Goal: Task Accomplishment & Management: Manage account settings

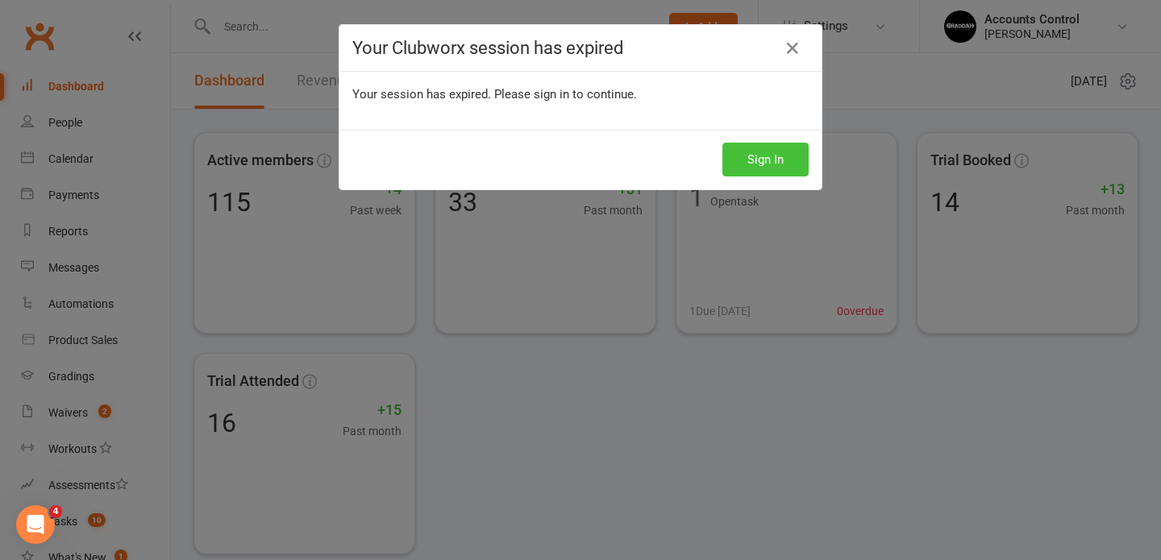
click at [754, 152] on button "Sign In" at bounding box center [765, 160] width 86 height 34
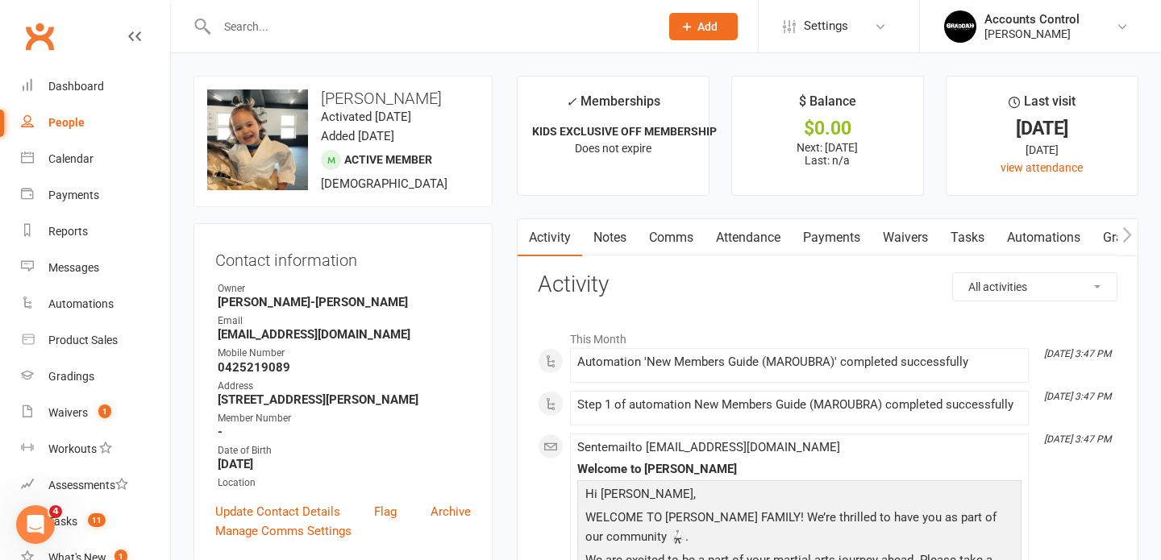
click at [64, 122] on div "People" at bounding box center [66, 122] width 36 height 13
select select "100"
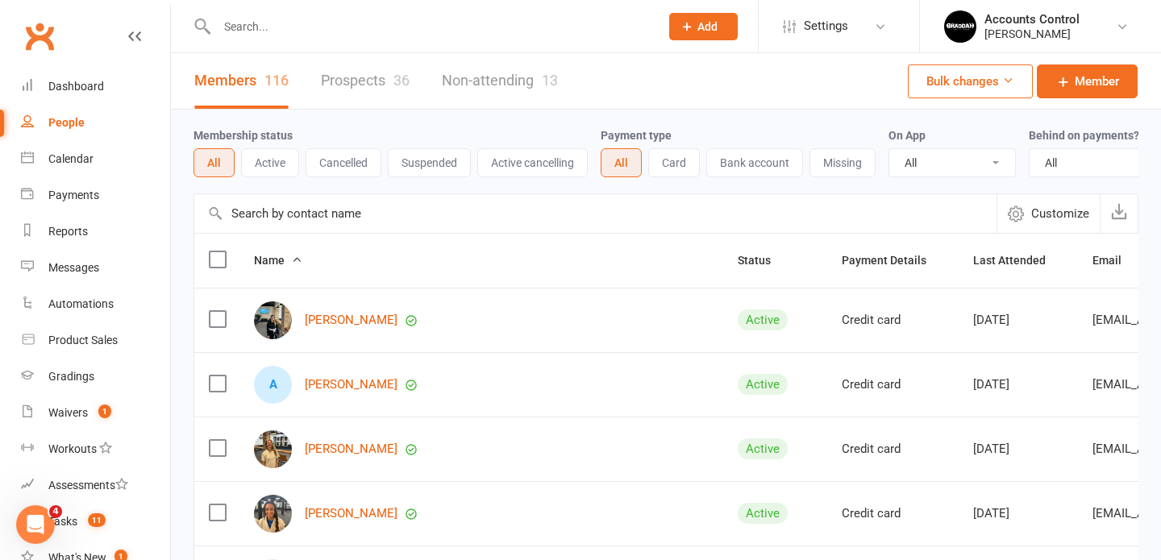
click at [351, 81] on link "Prospects 36" at bounding box center [365, 81] width 89 height 56
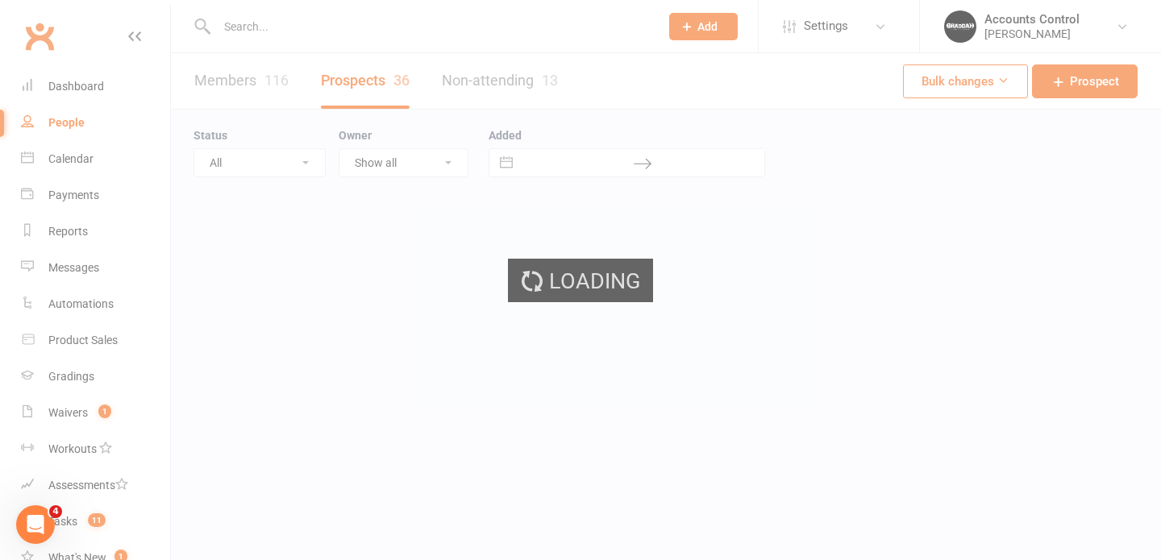
select select "100"
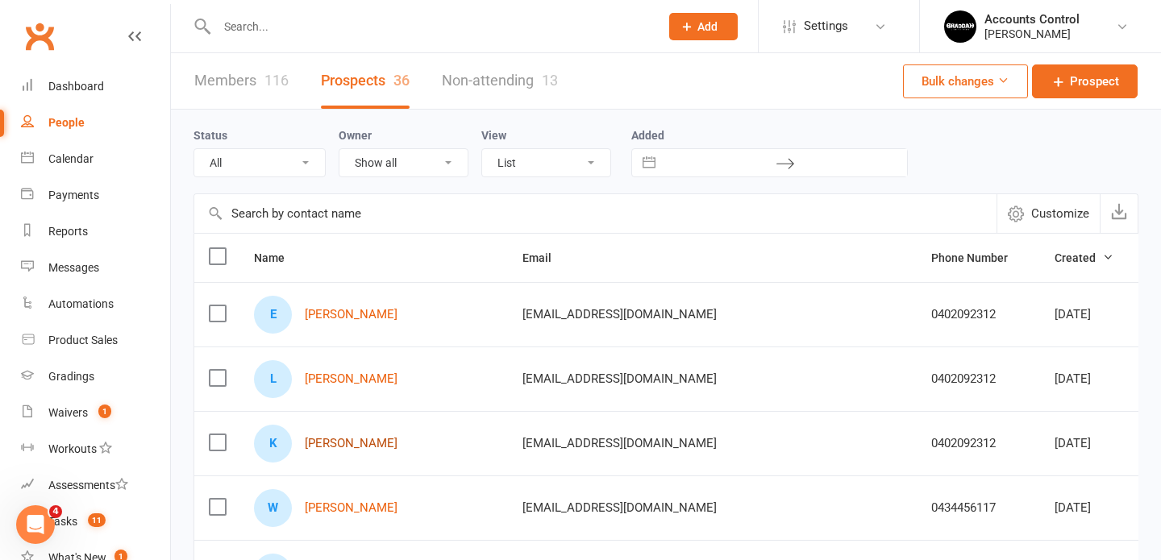
click at [347, 443] on link "[PERSON_NAME]" at bounding box center [351, 444] width 93 height 14
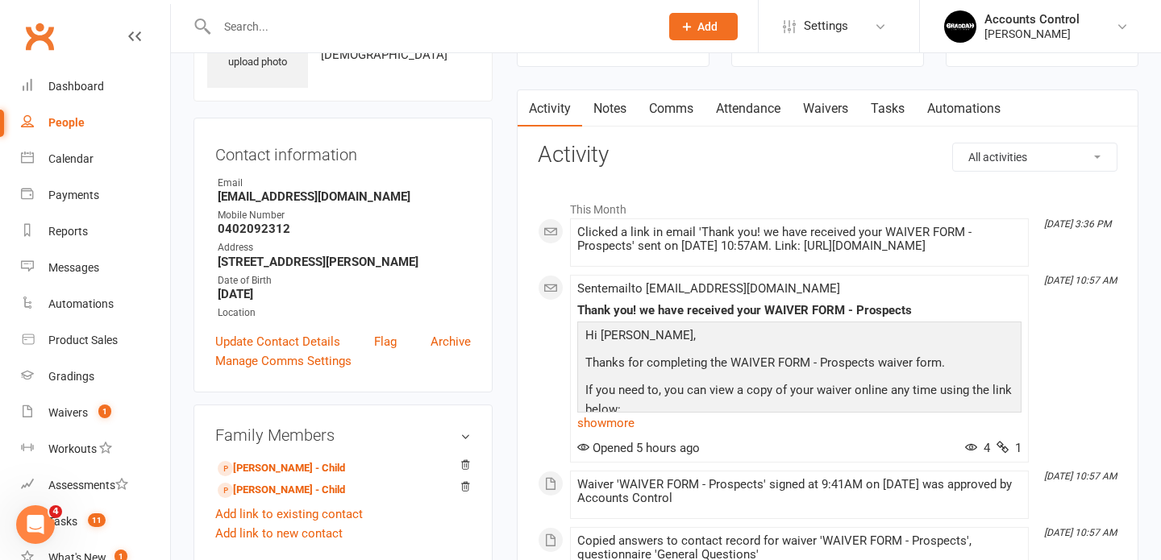
scroll to position [72, 0]
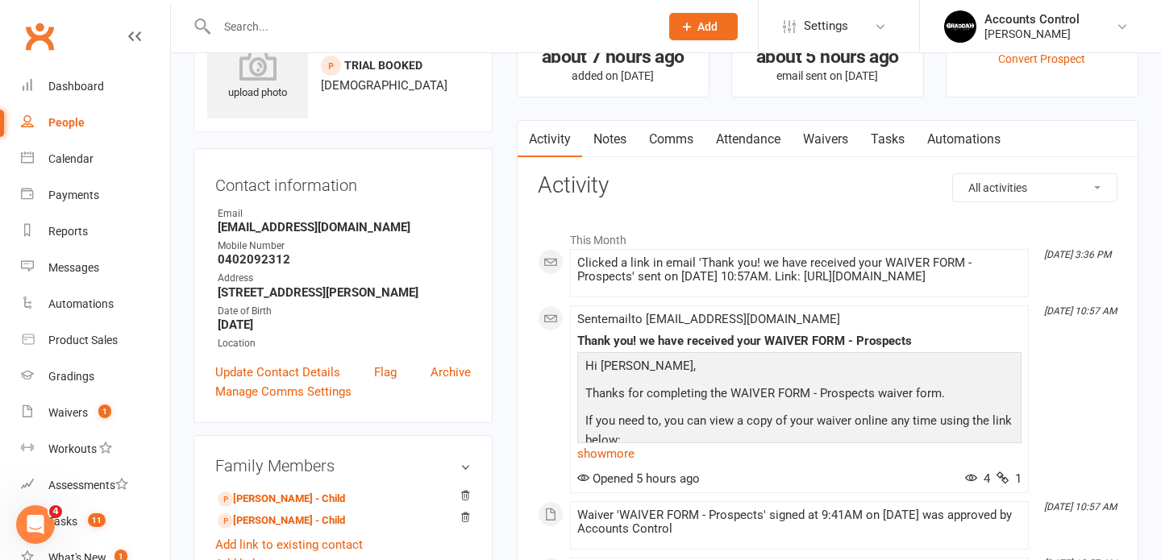
click at [835, 137] on link "Waivers" at bounding box center [826, 139] width 68 height 37
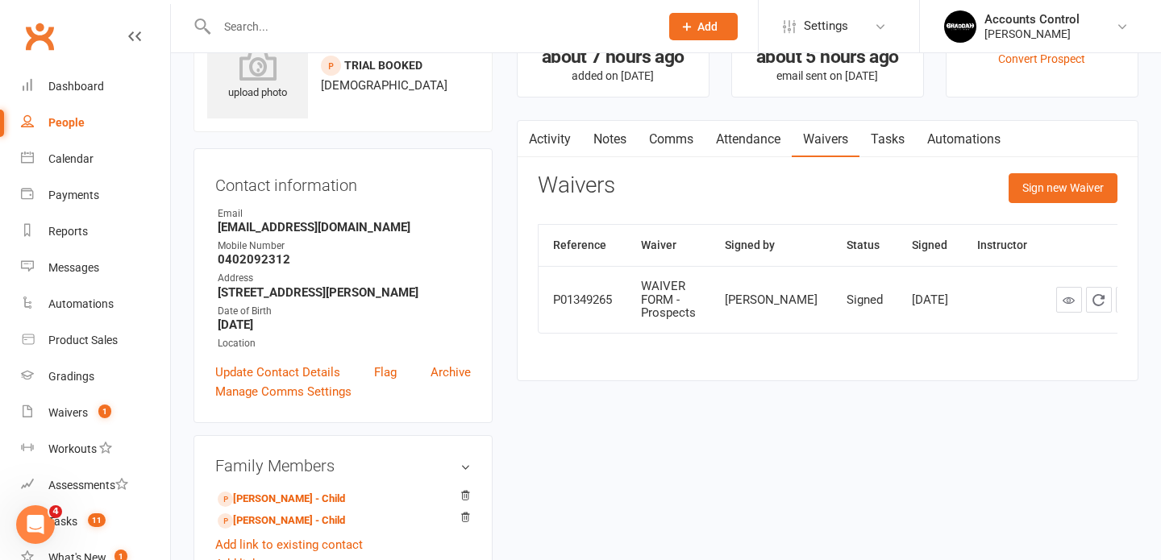
click at [277, 28] on input "text" at bounding box center [430, 26] width 436 height 23
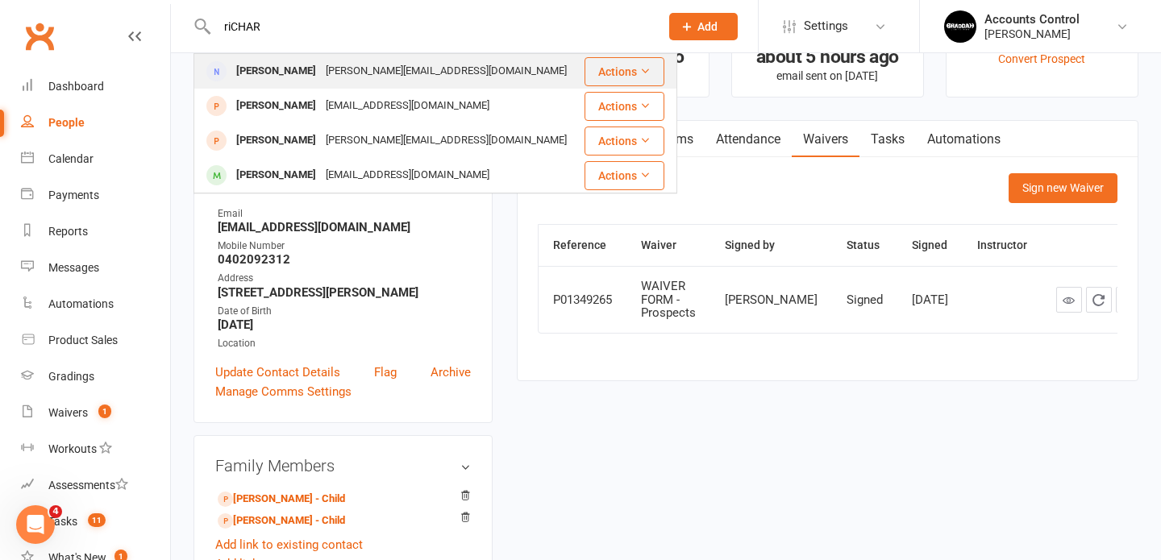
type input "riCHAR"
click at [277, 69] on div "Richard Naa" at bounding box center [275, 71] width 89 height 23
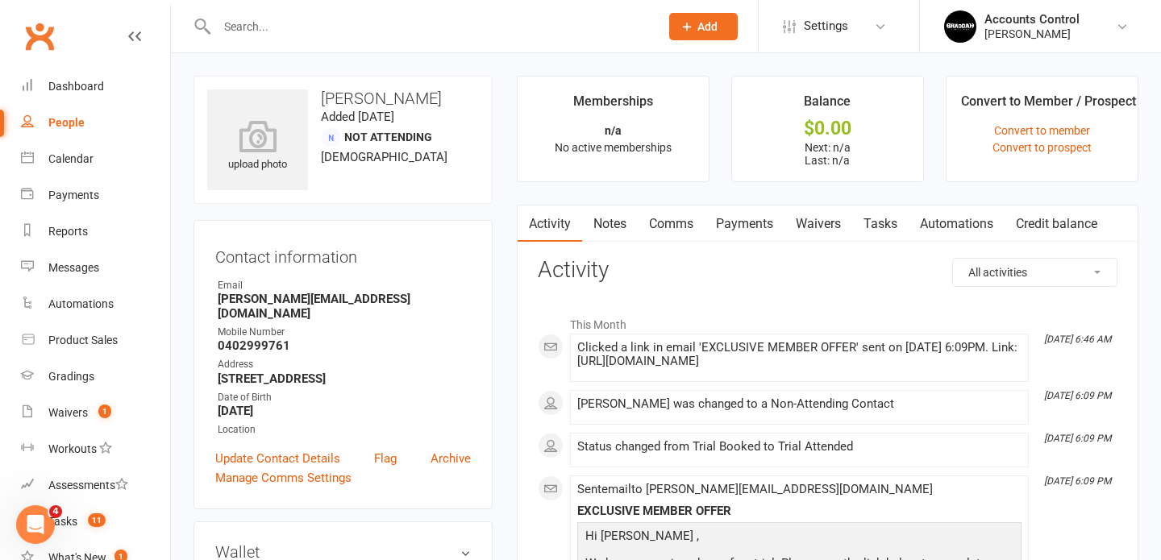
click at [806, 235] on link "Waivers" at bounding box center [818, 224] width 68 height 37
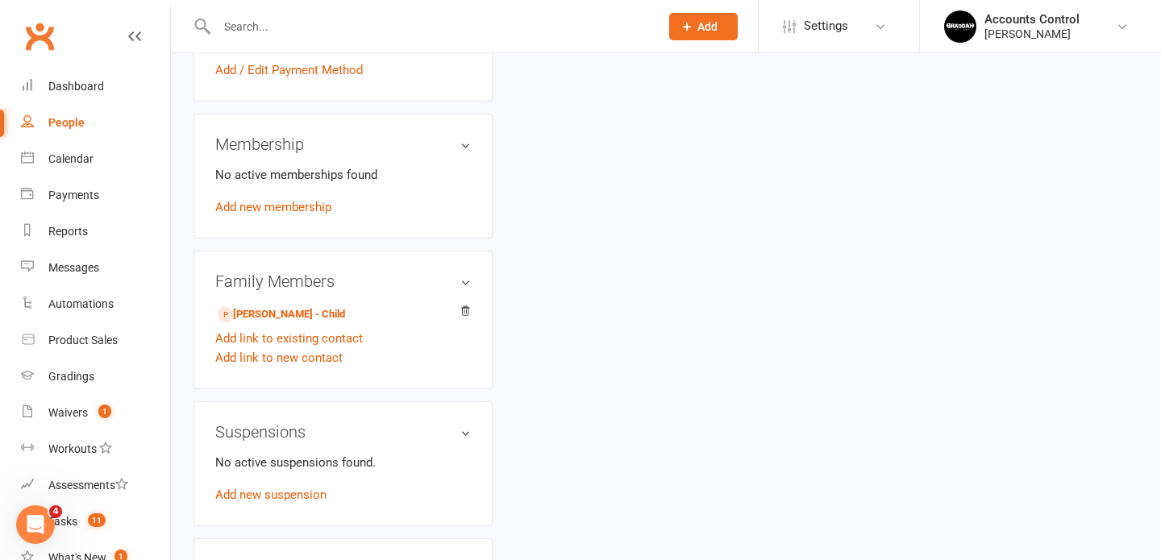
scroll to position [570, 0]
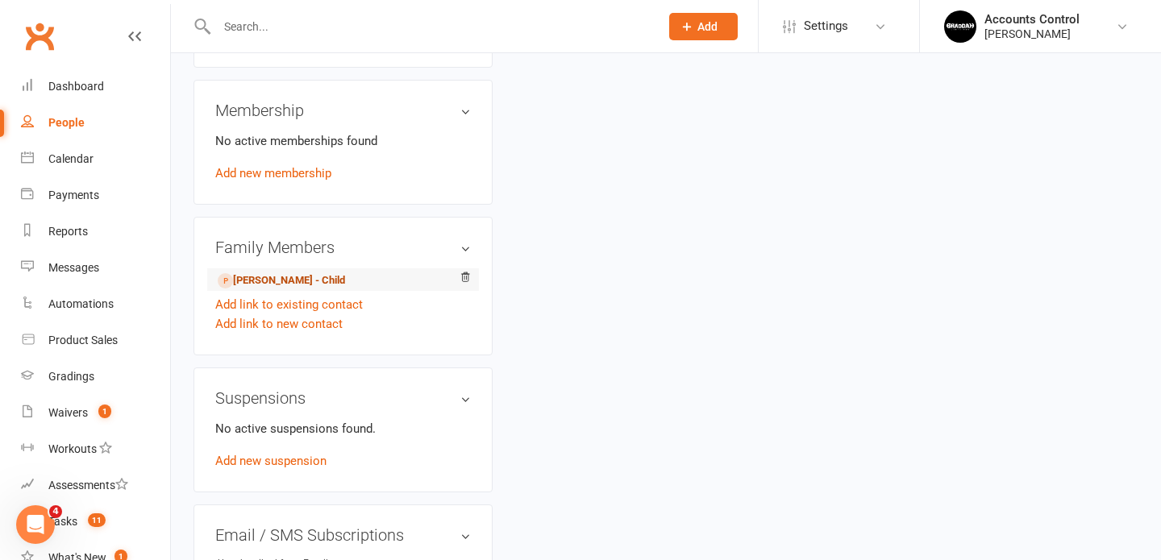
click at [293, 272] on link "Eliza Na'a - Child" at bounding box center [281, 280] width 127 height 17
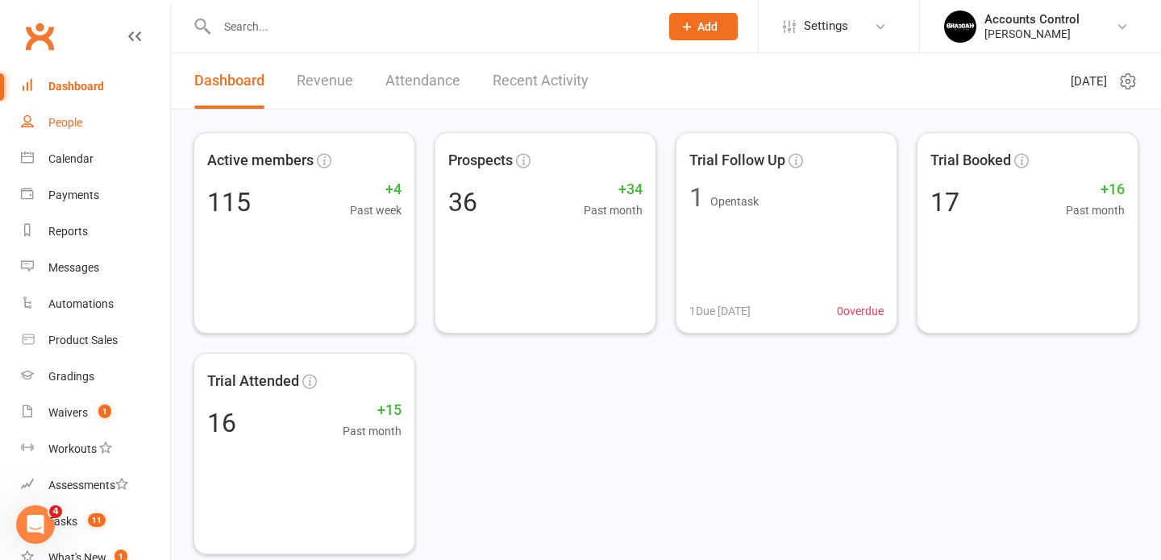
click at [107, 123] on link "People" at bounding box center [95, 123] width 149 height 36
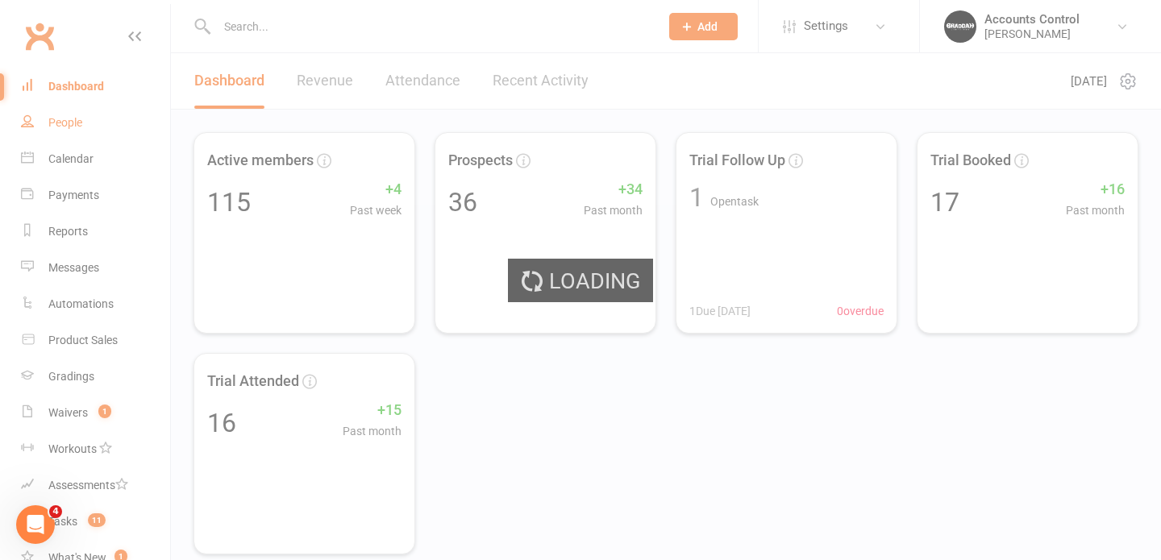
select select "100"
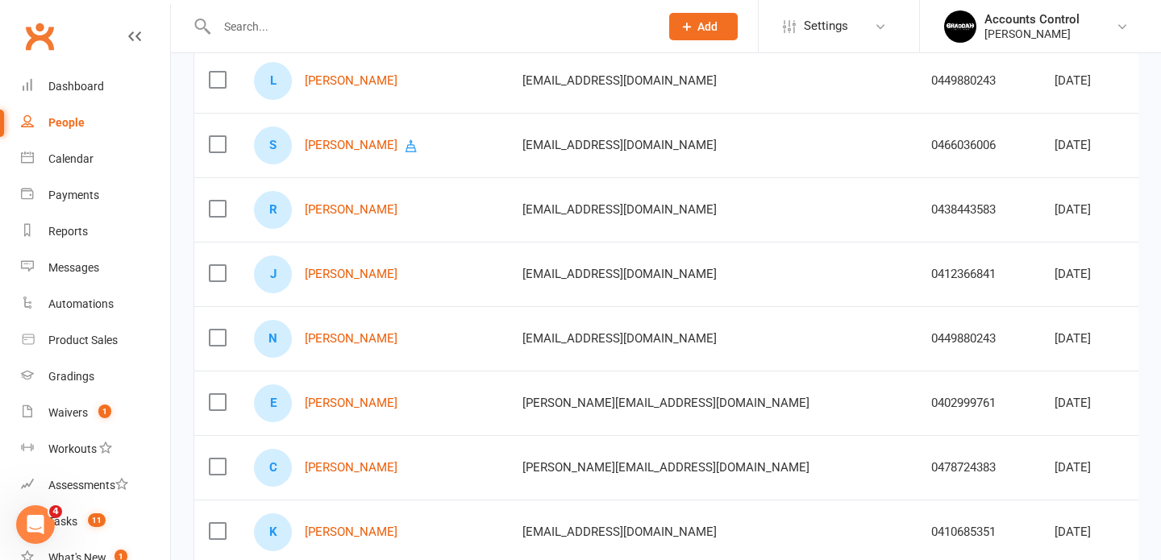
scroll to position [620, 0]
click at [326, 143] on link "Sam Johnson" at bounding box center [351, 146] width 93 height 14
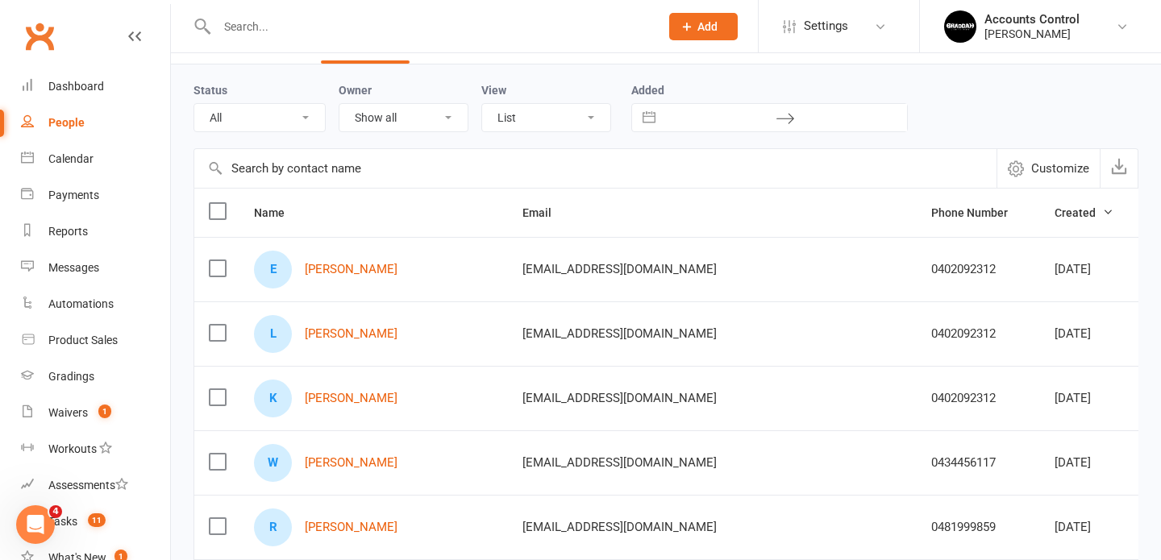
scroll to position [0, 0]
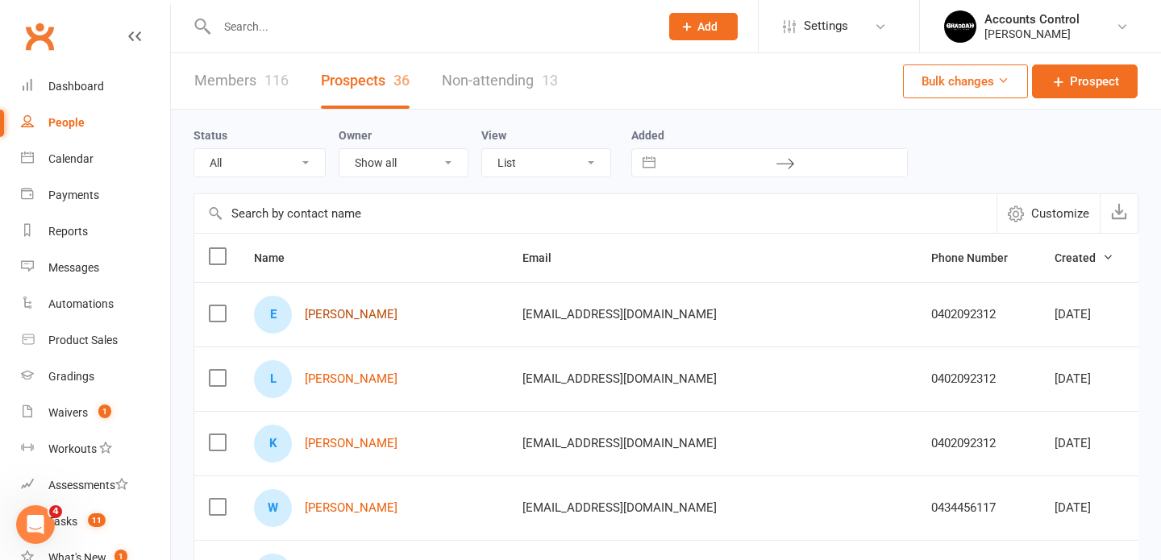
click at [318, 316] on link "[PERSON_NAME]" at bounding box center [351, 315] width 93 height 14
click at [293, 38] on div at bounding box center [420, 26] width 455 height 52
click at [288, 22] on input "text" at bounding box center [430, 26] width 436 height 23
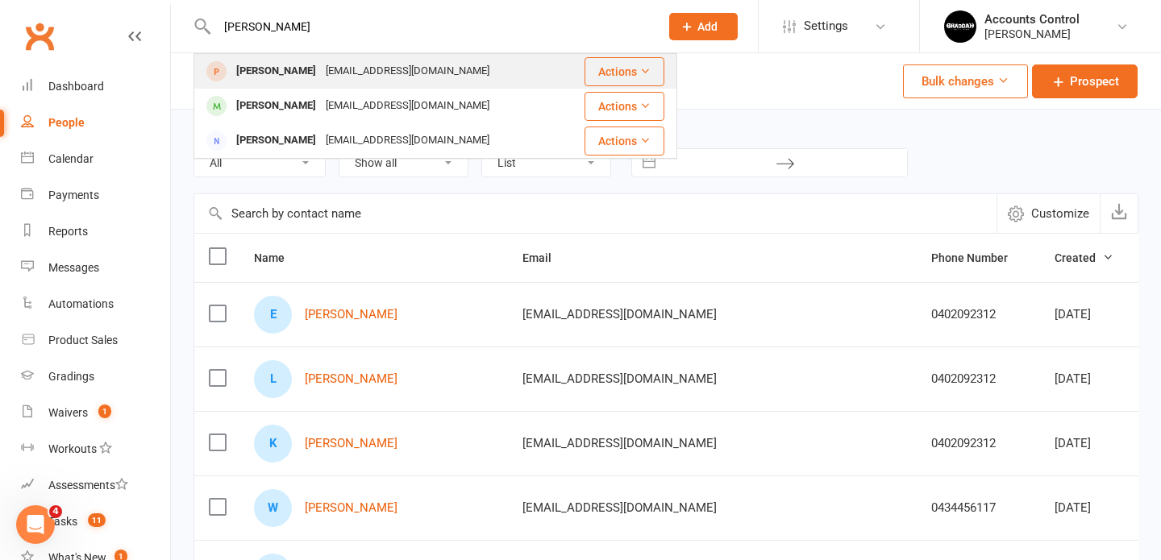
type input "[PERSON_NAME]"
click at [253, 69] on div "[PERSON_NAME]" at bounding box center [275, 71] width 89 height 23
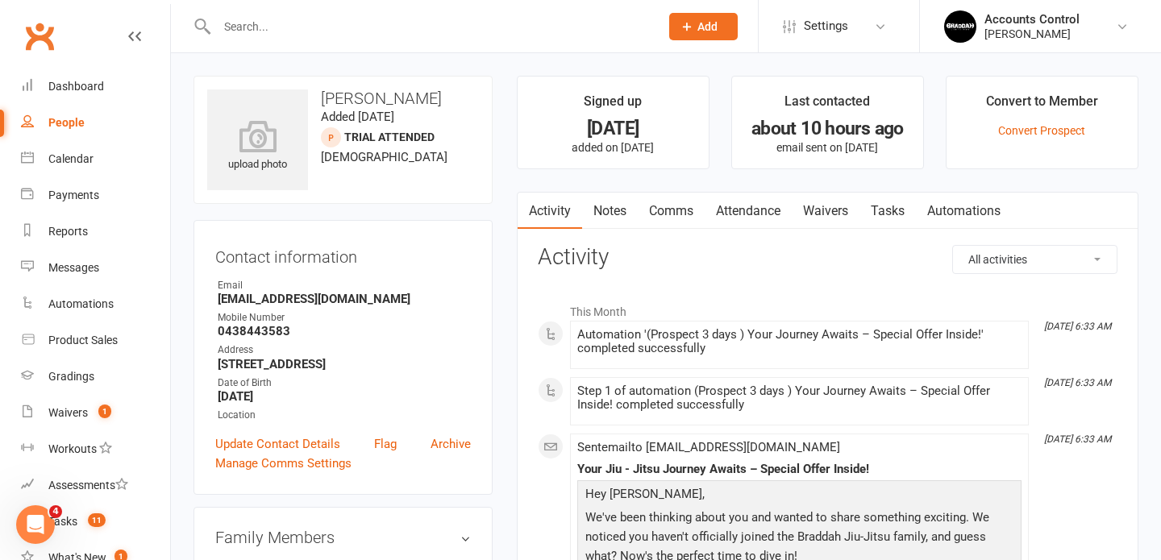
click at [751, 216] on link "Attendance" at bounding box center [748, 211] width 87 height 37
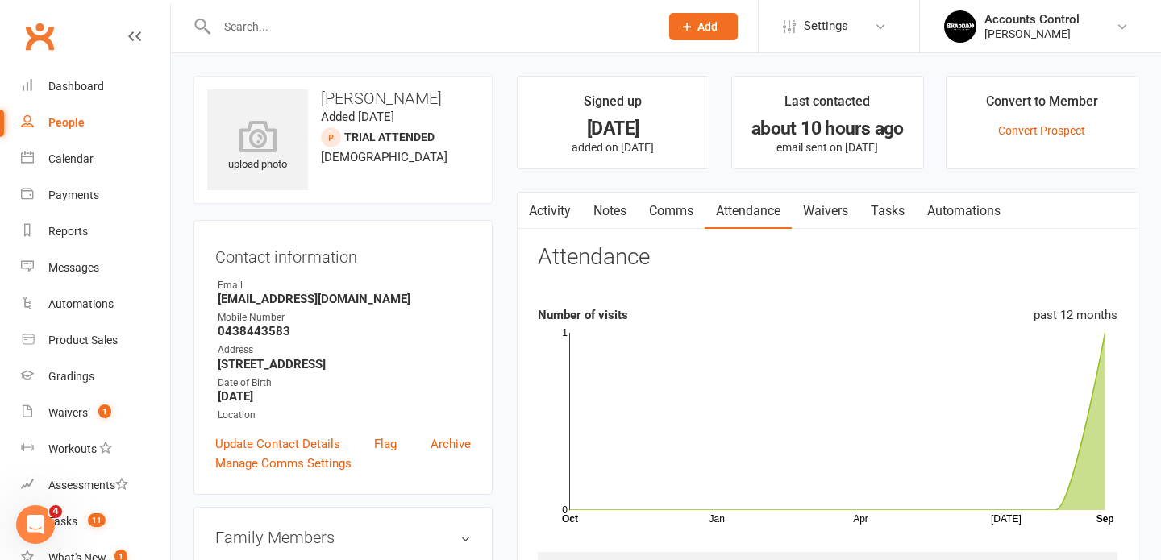
click at [688, 218] on link "Comms" at bounding box center [671, 211] width 67 height 37
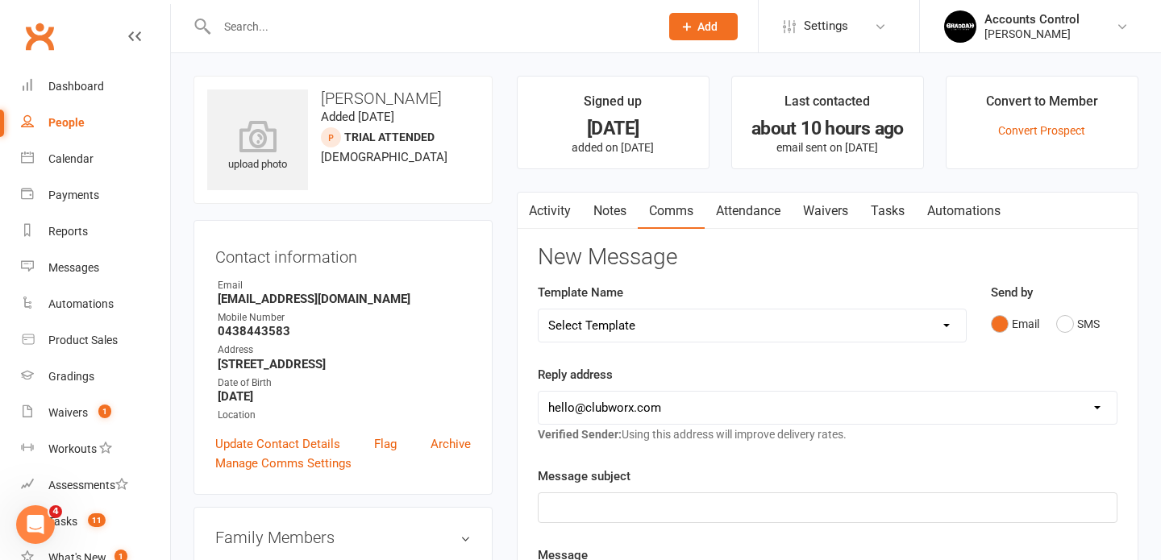
click at [834, 223] on link "Waivers" at bounding box center [826, 211] width 68 height 37
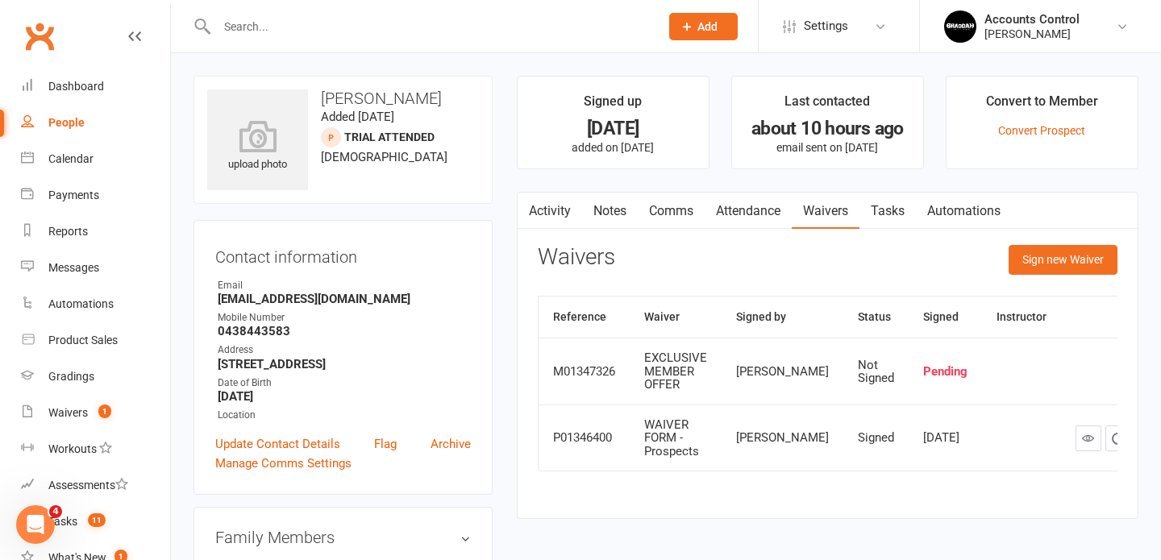
click at [616, 38] on div at bounding box center [420, 26] width 455 height 52
click at [616, 37] on div at bounding box center [420, 26] width 455 height 52
click at [599, 19] on input "text" at bounding box center [430, 26] width 436 height 23
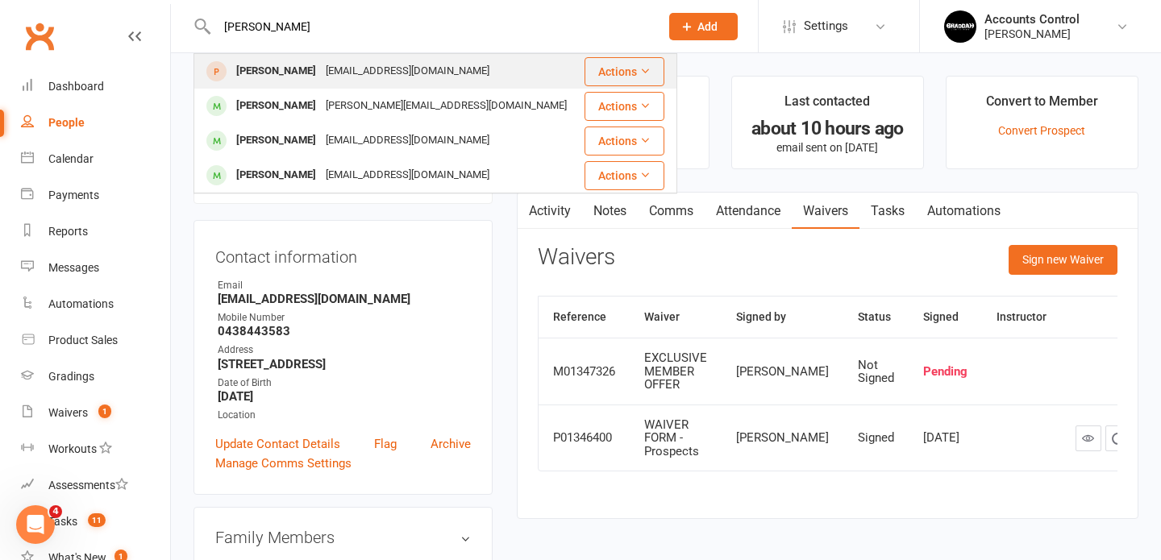
type input "james kent"
click at [440, 67] on div "James_kent123@hotmail.com" at bounding box center [407, 71] width 173 height 23
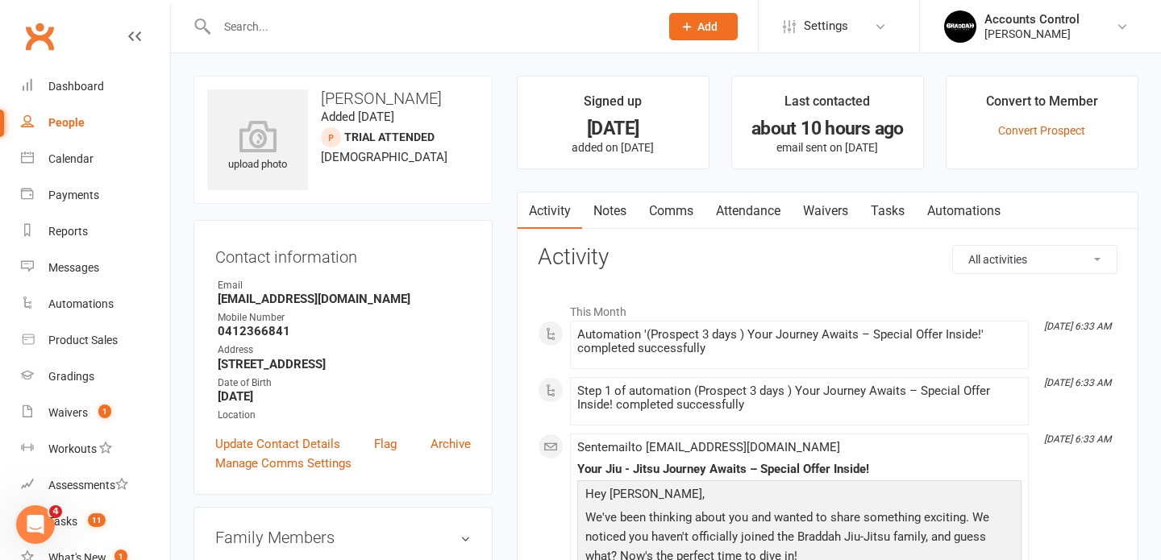
click at [823, 212] on link "Waivers" at bounding box center [826, 211] width 68 height 37
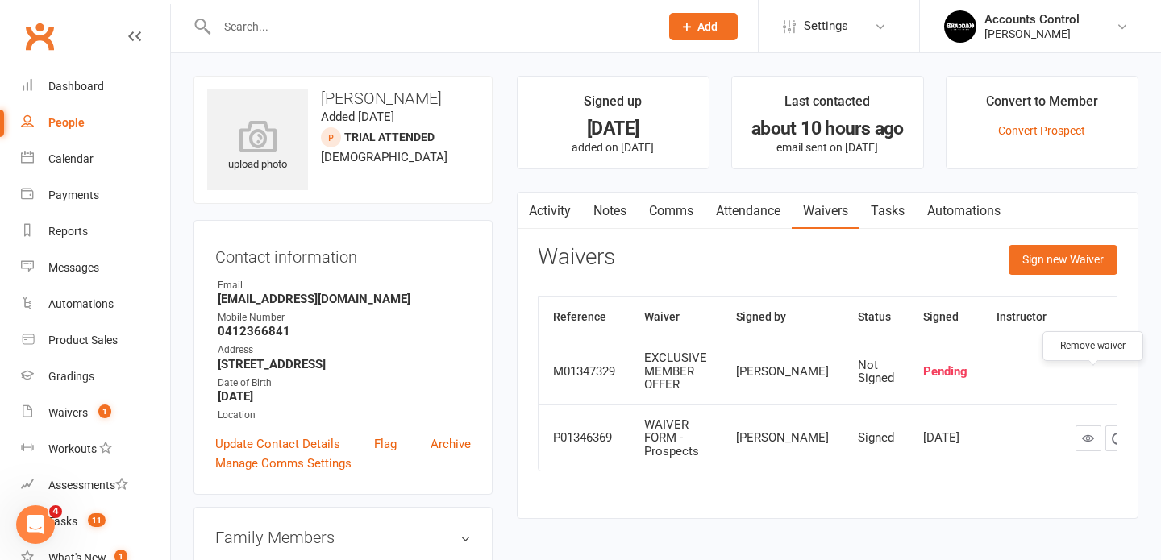
click at [1143, 377] on icon "button" at bounding box center [1148, 371] width 10 height 11
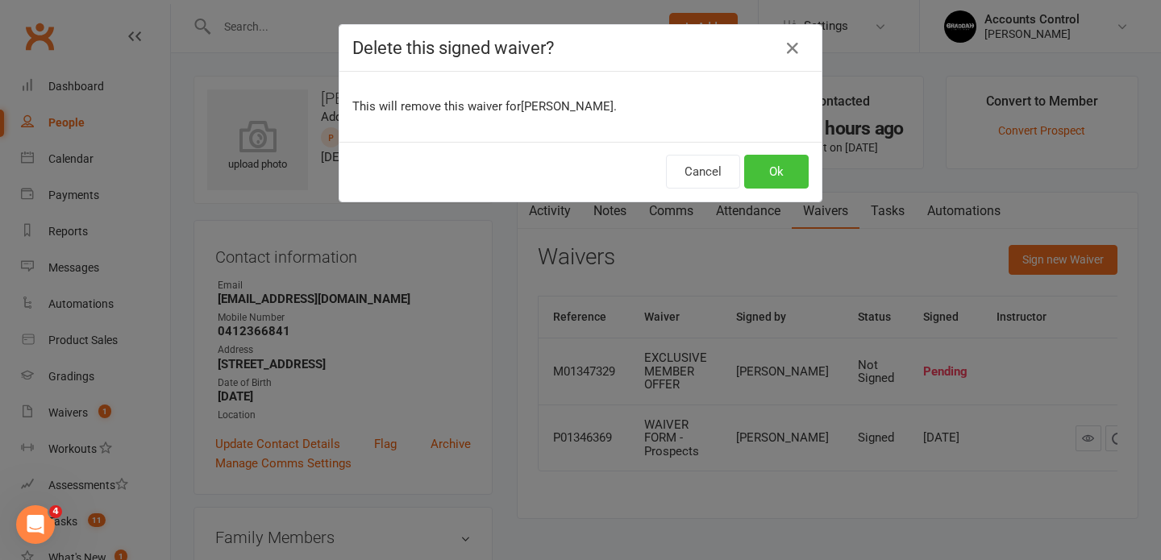
click at [794, 177] on button "Ok" at bounding box center [776, 172] width 64 height 34
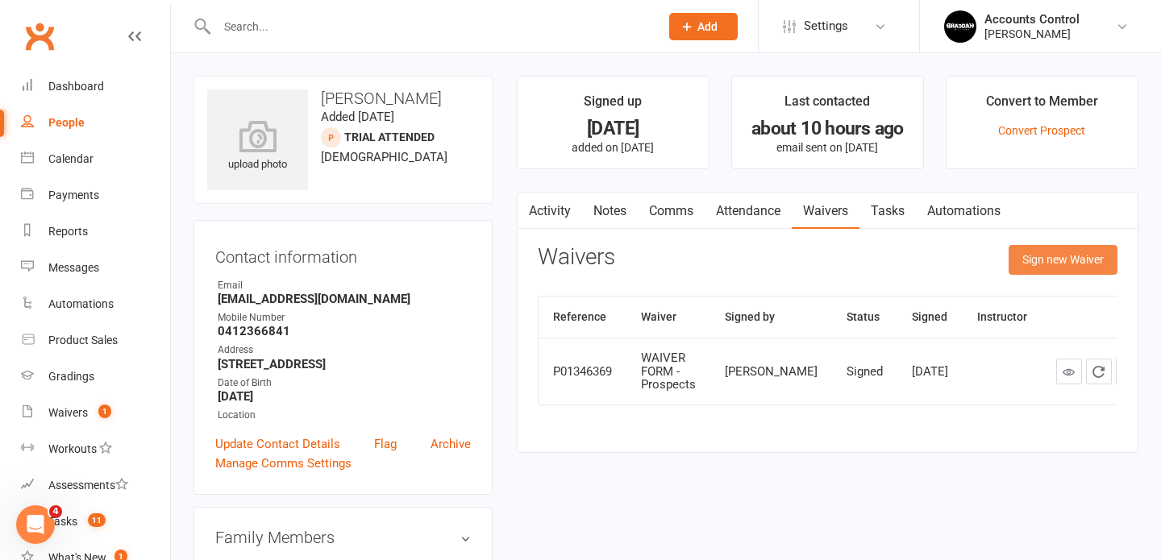
click at [1044, 255] on button "Sign new Waiver" at bounding box center [1062, 259] width 109 height 29
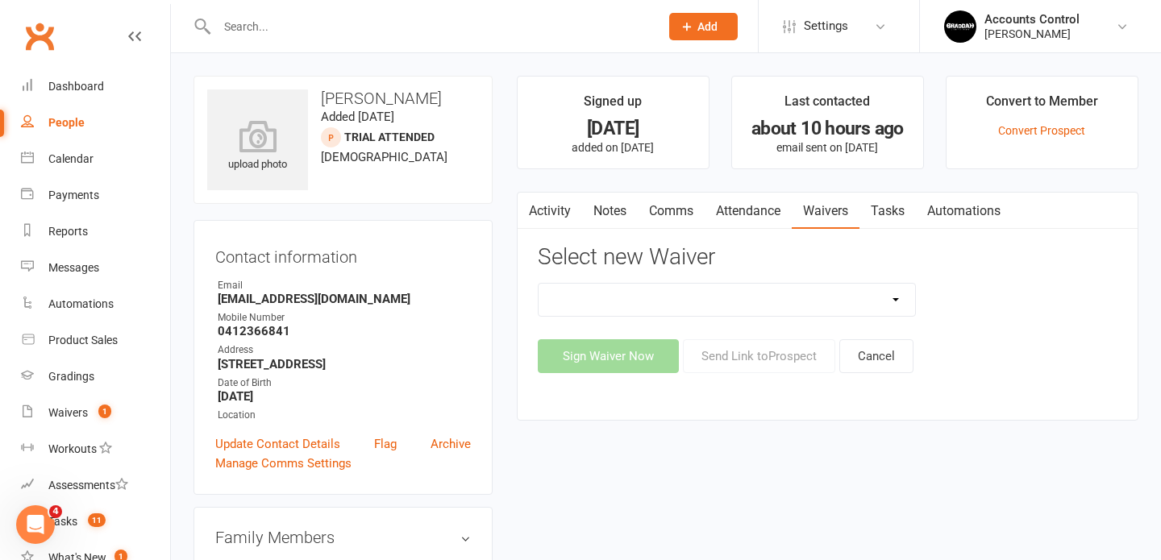
click at [631, 392] on div "Activity Notes Comms Attendance Waivers Tasks Automations Remove waiver Select …" at bounding box center [828, 306] width 622 height 229
click at [900, 298] on select "EXCLUSIVE MEMBER OFFER FOUNDATION MEMBER PROMO Injury Reporting and Management …" at bounding box center [727, 300] width 377 height 32
select select "14662"
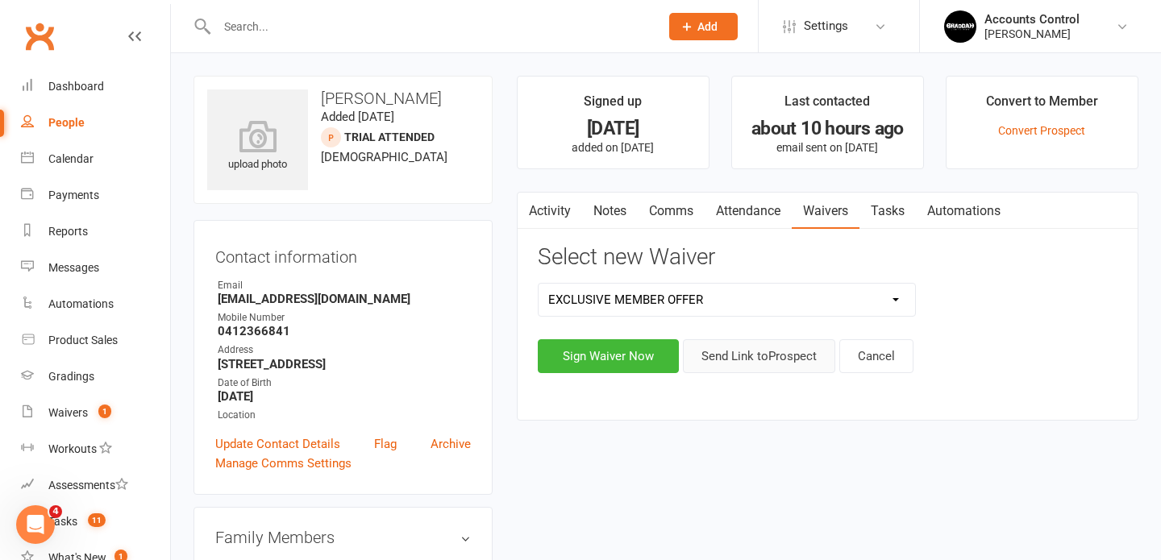
click at [757, 359] on button "Send Link to Prospect" at bounding box center [759, 356] width 152 height 34
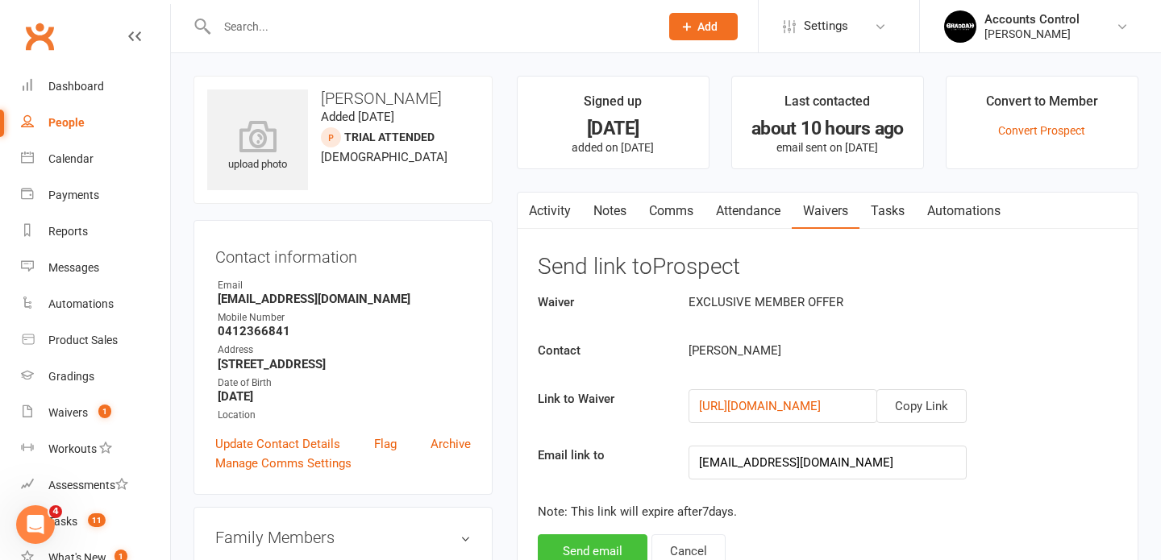
click at [607, 546] on button "Send email" at bounding box center [593, 551] width 110 height 34
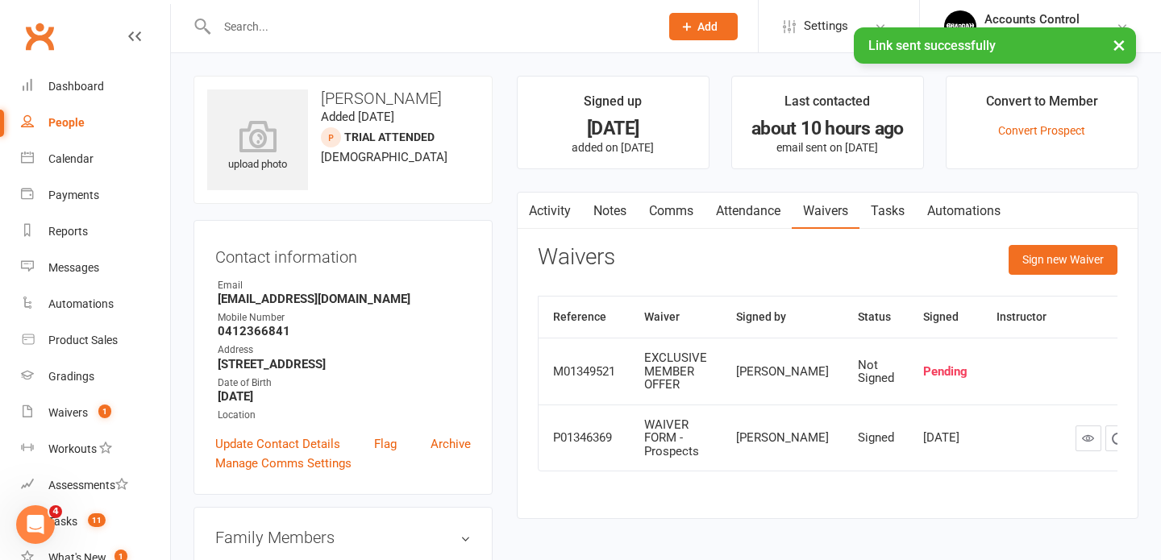
click at [961, 284] on div "Waivers Sign new Waiver Reference Waiver Signed by Status Signed Instructor M01…" at bounding box center [828, 369] width 580 height 249
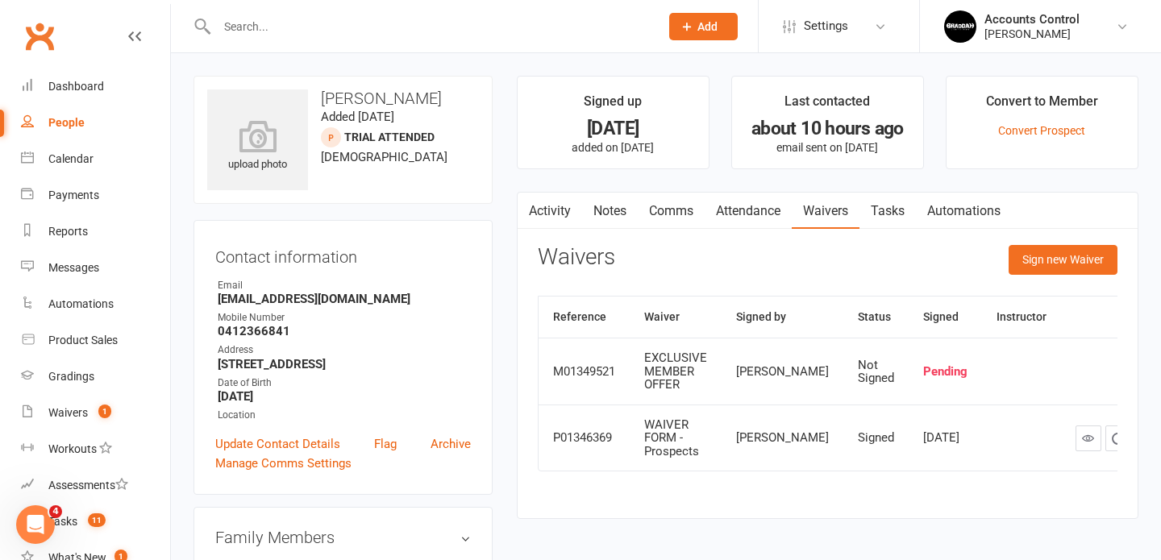
click at [350, 31] on input "text" at bounding box center [430, 26] width 436 height 23
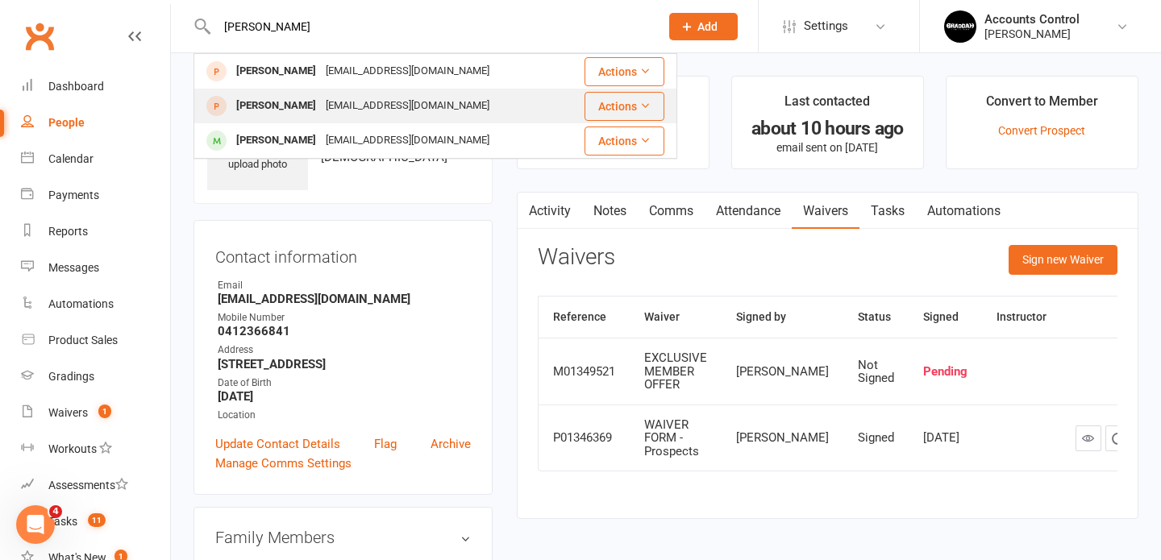
type input "nadia"
click at [293, 109] on div "Arthur Naim" at bounding box center [275, 105] width 89 height 23
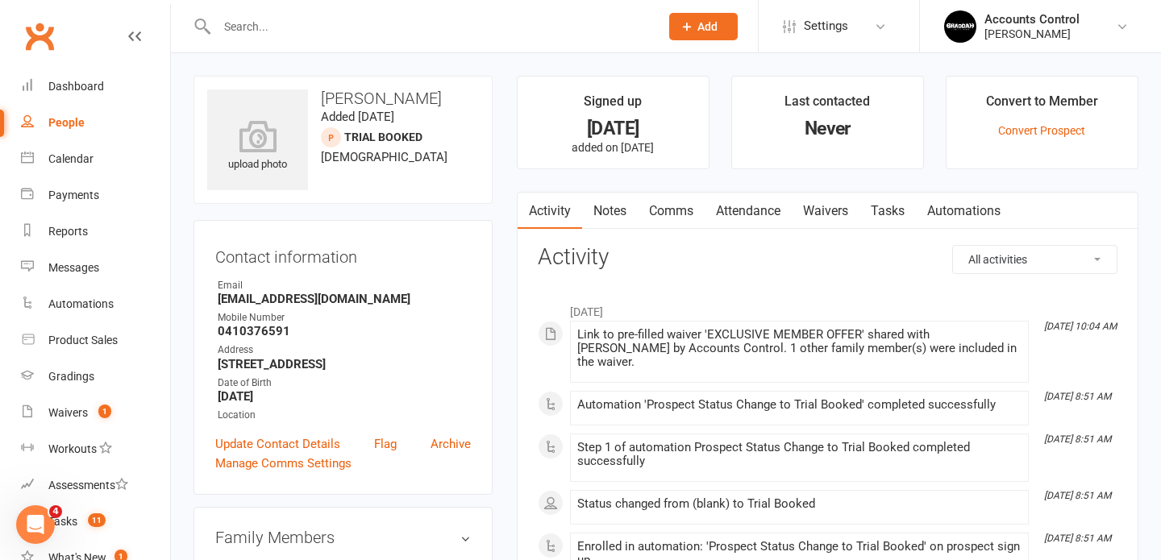
click at [823, 210] on link "Waivers" at bounding box center [826, 211] width 68 height 37
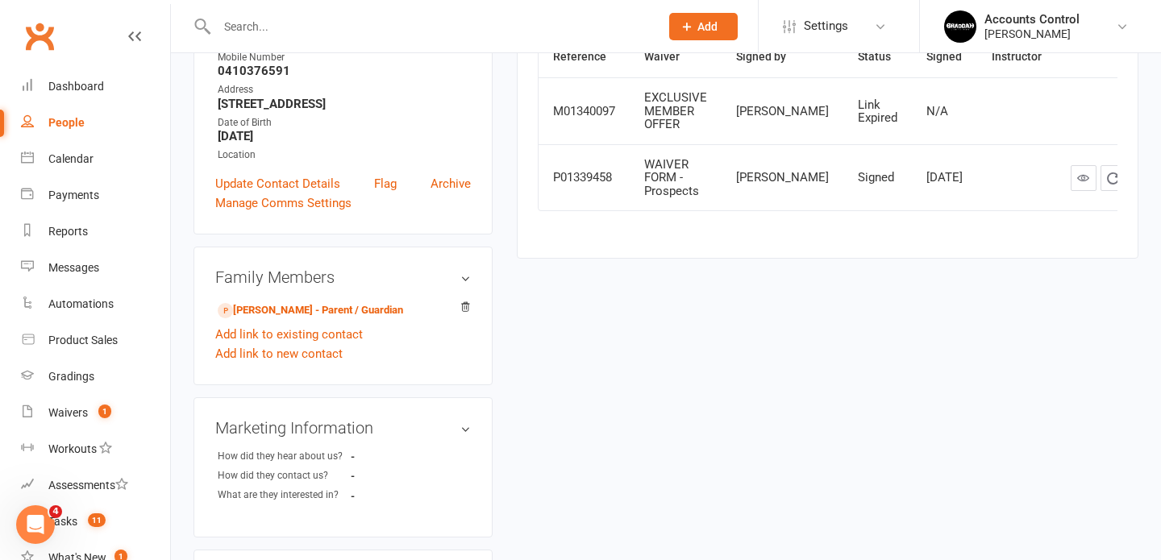
scroll to position [247, 0]
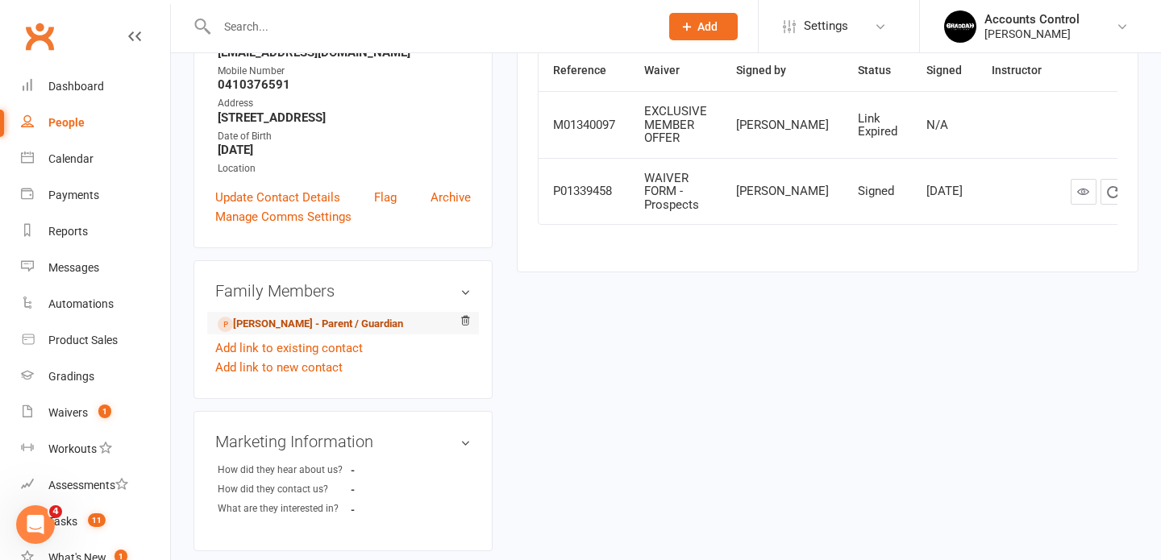
click at [384, 326] on link "Nadia Galutckaia - Parent / Guardian" at bounding box center [310, 324] width 185 height 17
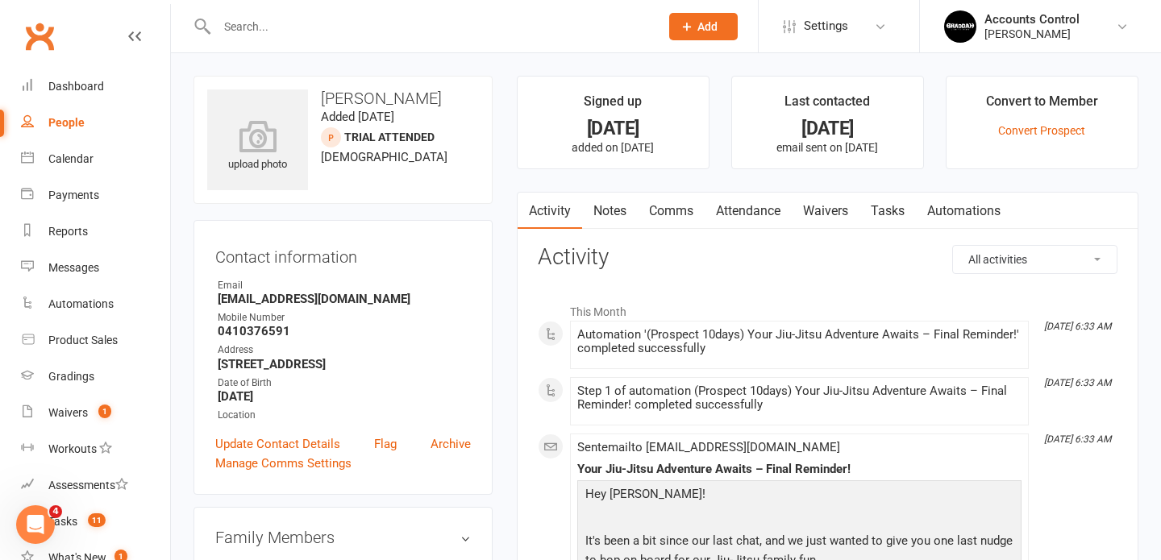
click at [825, 219] on link "Waivers" at bounding box center [826, 211] width 68 height 37
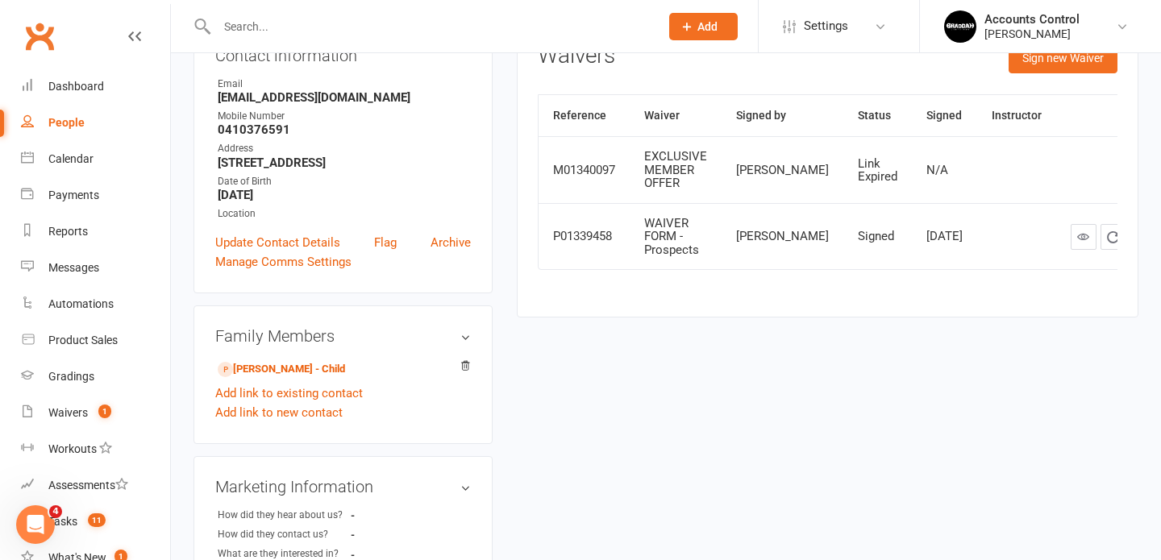
scroll to position [203, 0]
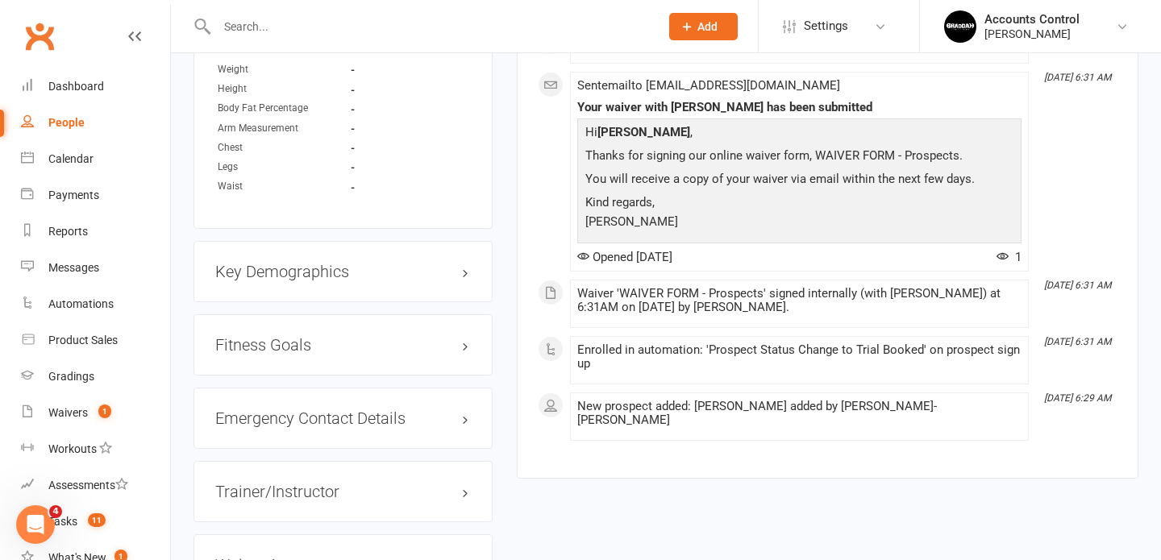
scroll to position [977, 0]
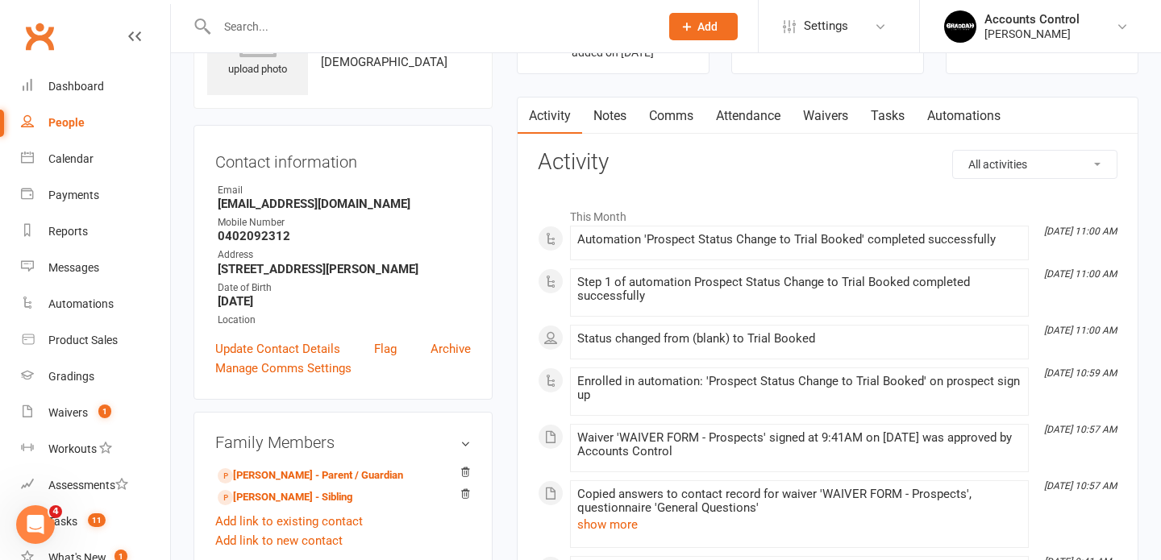
scroll to position [97, 0]
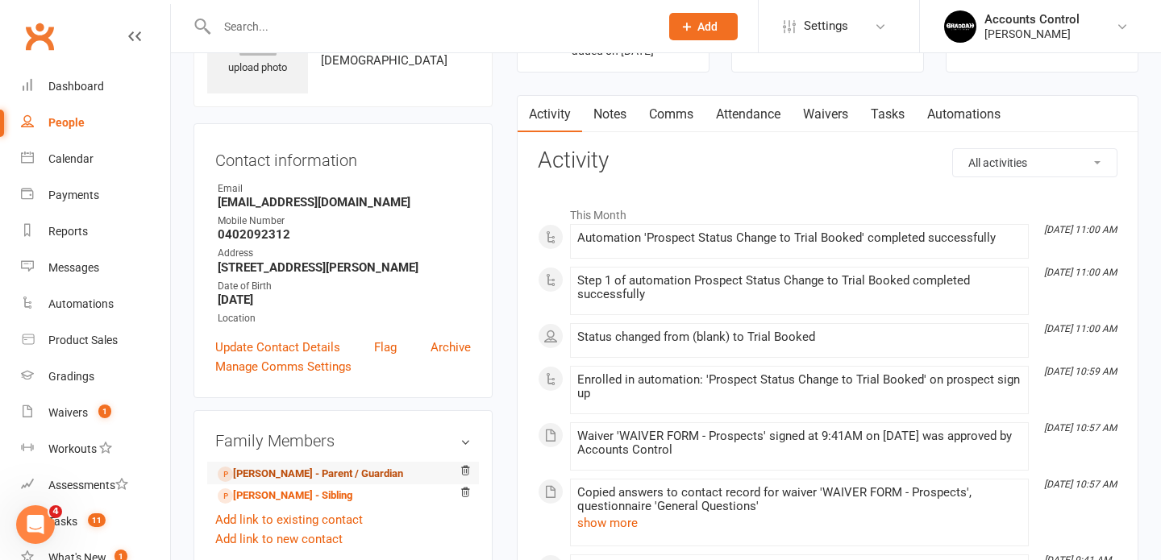
click at [300, 470] on link "[PERSON_NAME] - Parent / Guardian" at bounding box center [310, 474] width 185 height 17
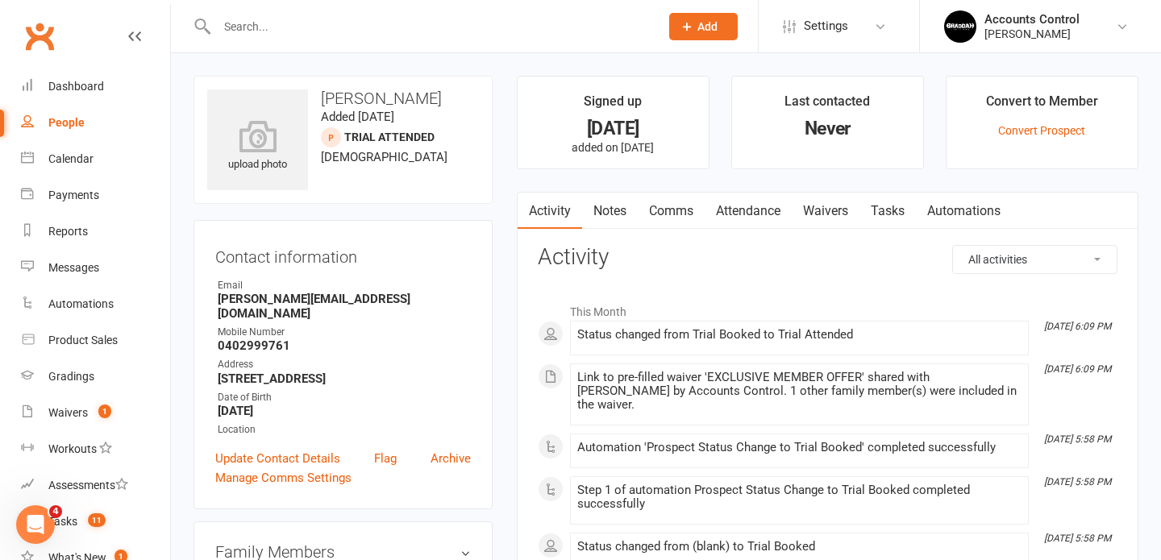
click at [340, 25] on input "text" at bounding box center [430, 26] width 436 height 23
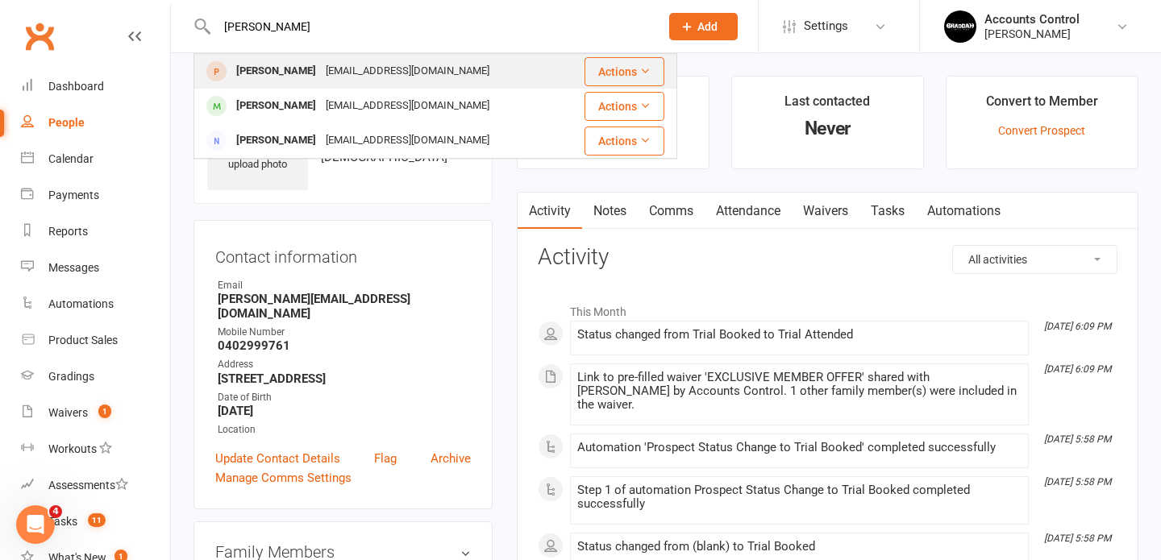
type input "[PERSON_NAME]"
click at [280, 75] on div "[PERSON_NAME]" at bounding box center [275, 71] width 89 height 23
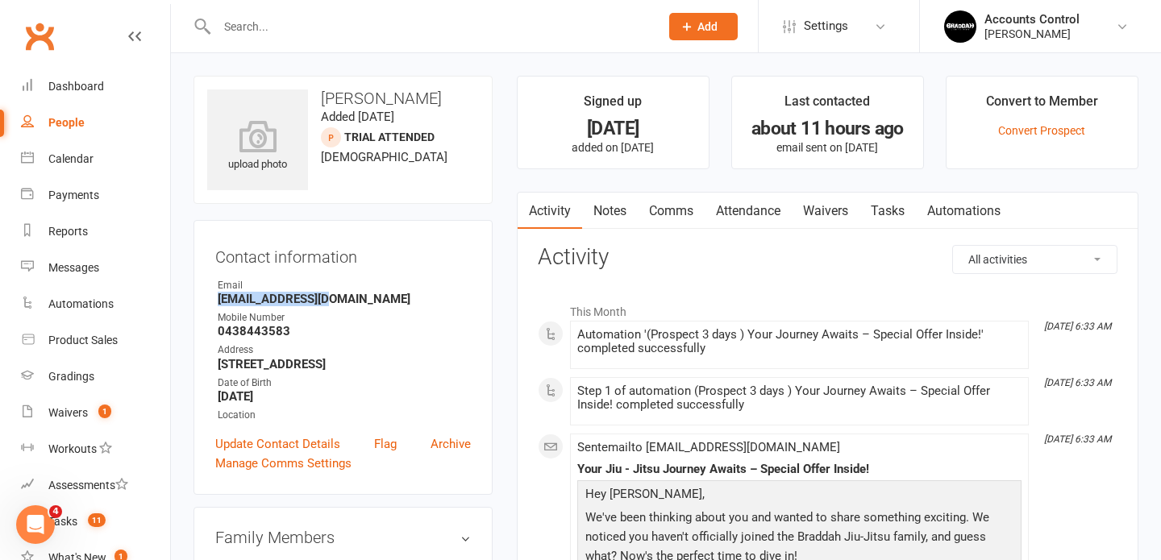
drag, startPoint x: 332, startPoint y: 300, endPoint x: 218, endPoint y: 302, distance: 113.7
click at [218, 302] on strong "[EMAIL_ADDRESS][DOMAIN_NAME]" at bounding box center [344, 299] width 253 height 15
copy strong "[EMAIL_ADDRESS][DOMAIN_NAME]"
click at [58, 125] on div "People" at bounding box center [66, 122] width 36 height 13
select select "100"
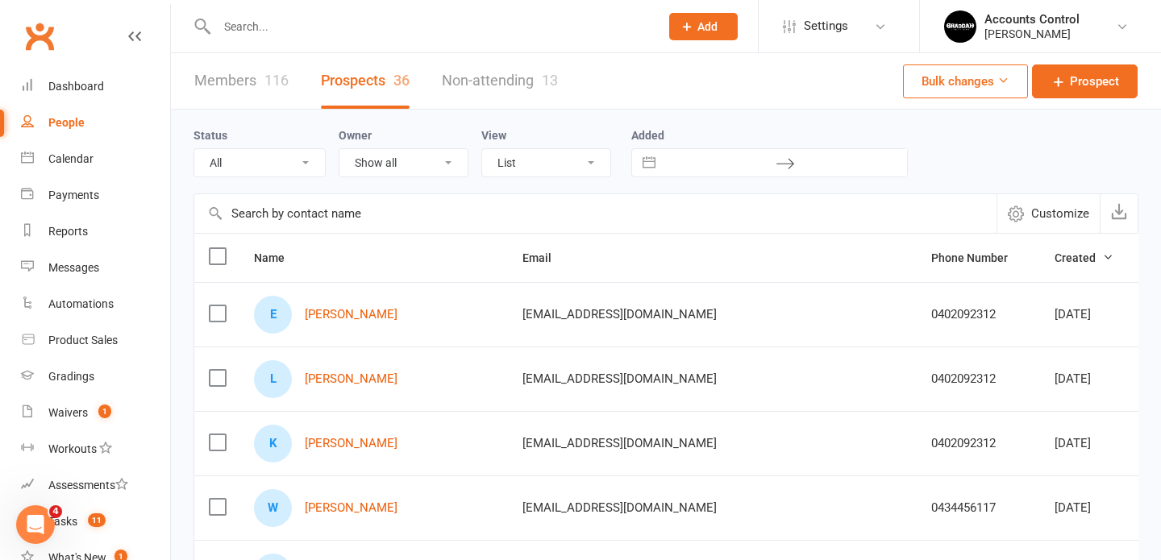
click at [296, 27] on input "text" at bounding box center [430, 26] width 436 height 23
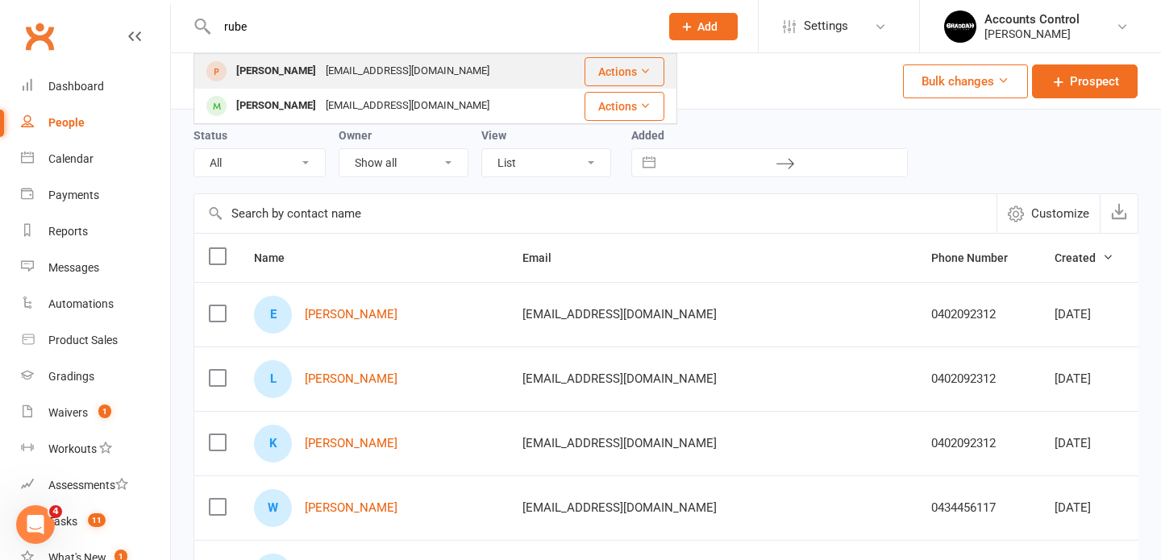
type input "rube"
click at [268, 77] on div "[PERSON_NAME]" at bounding box center [275, 71] width 89 height 23
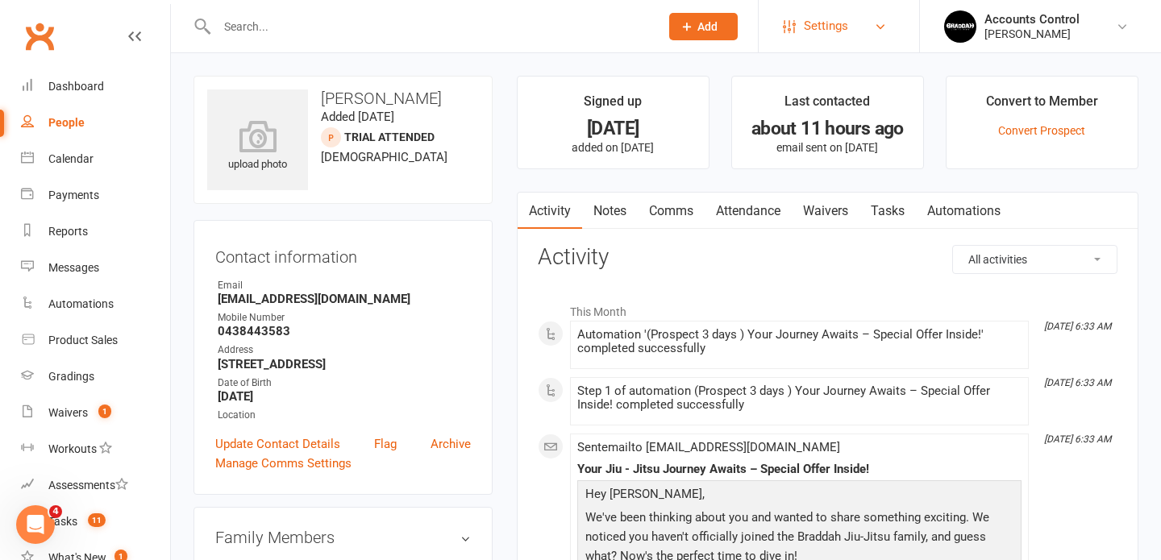
click at [862, 30] on link "Settings" at bounding box center [839, 26] width 112 height 36
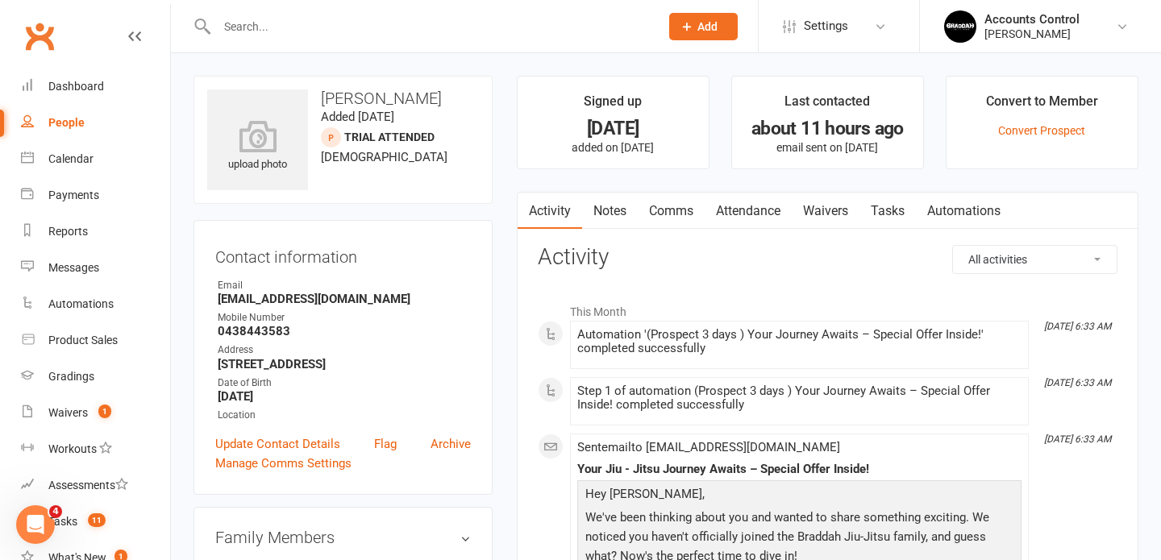
click at [1139, 10] on li "Accounts Control [PERSON_NAME] Signed in as: [PERSON_NAME] Jitsu Maroubra Switc…" at bounding box center [1040, 26] width 242 height 52
click at [1079, 27] on div "[PERSON_NAME]" at bounding box center [1031, 34] width 95 height 15
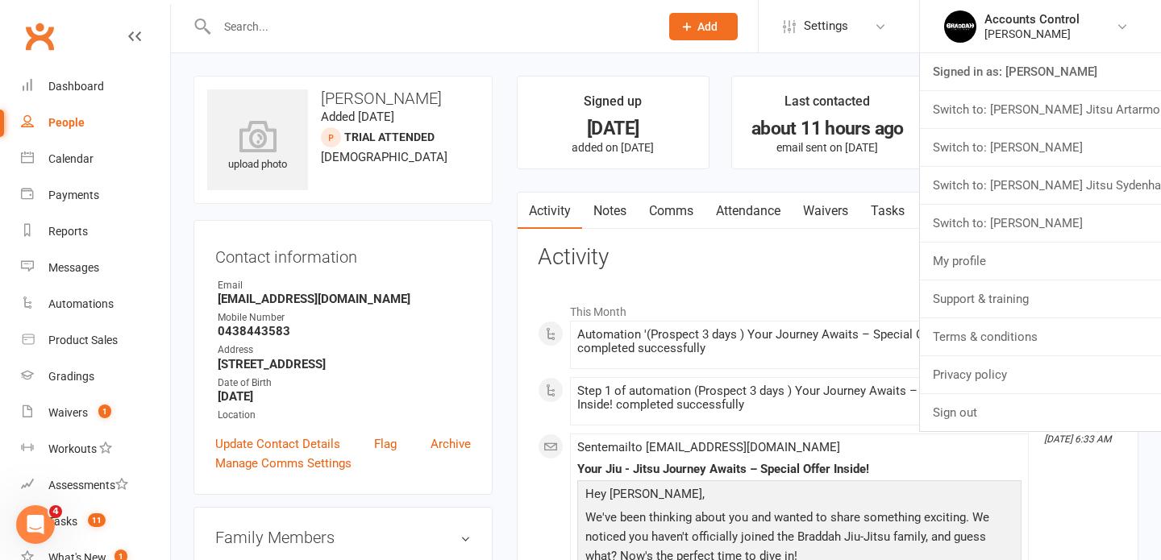
click at [565, 50] on div at bounding box center [420, 26] width 455 height 52
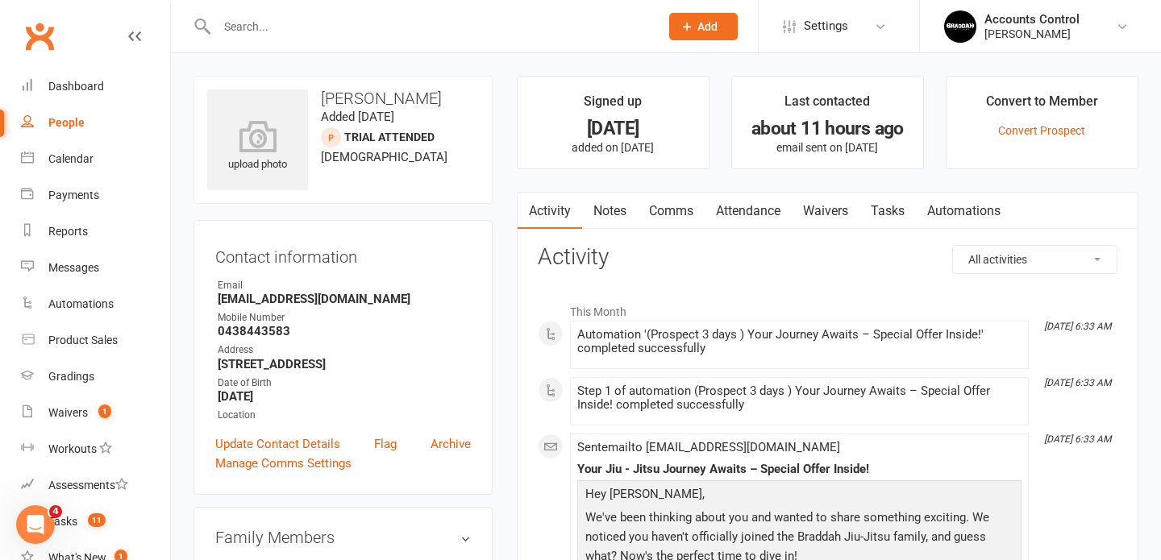
click at [296, 23] on input "text" at bounding box center [430, 26] width 436 height 23
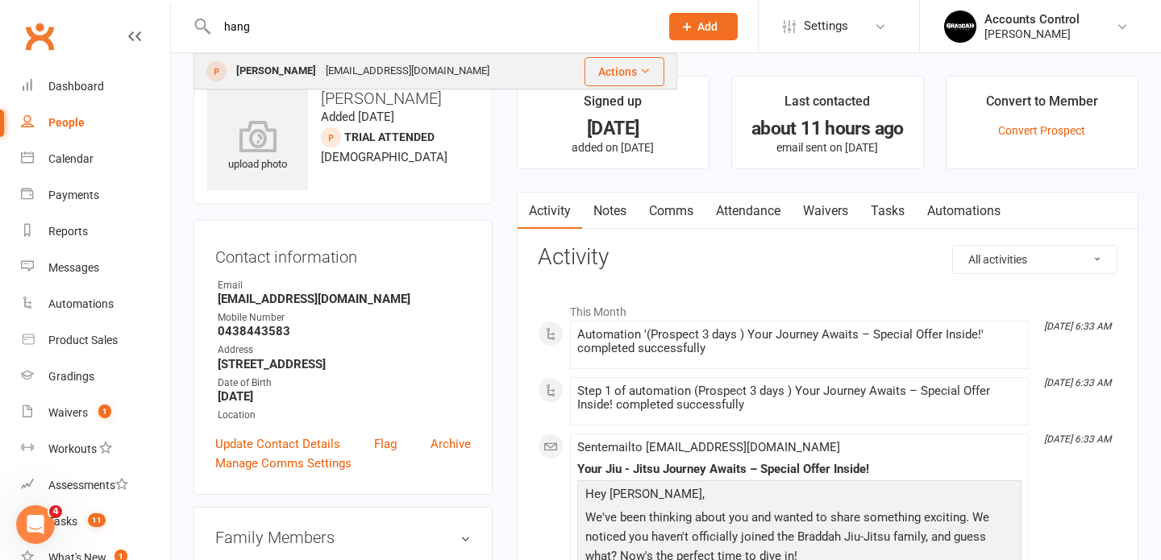
type input "hang"
click at [335, 80] on div "[EMAIL_ADDRESS][DOMAIN_NAME]" at bounding box center [407, 71] width 173 height 23
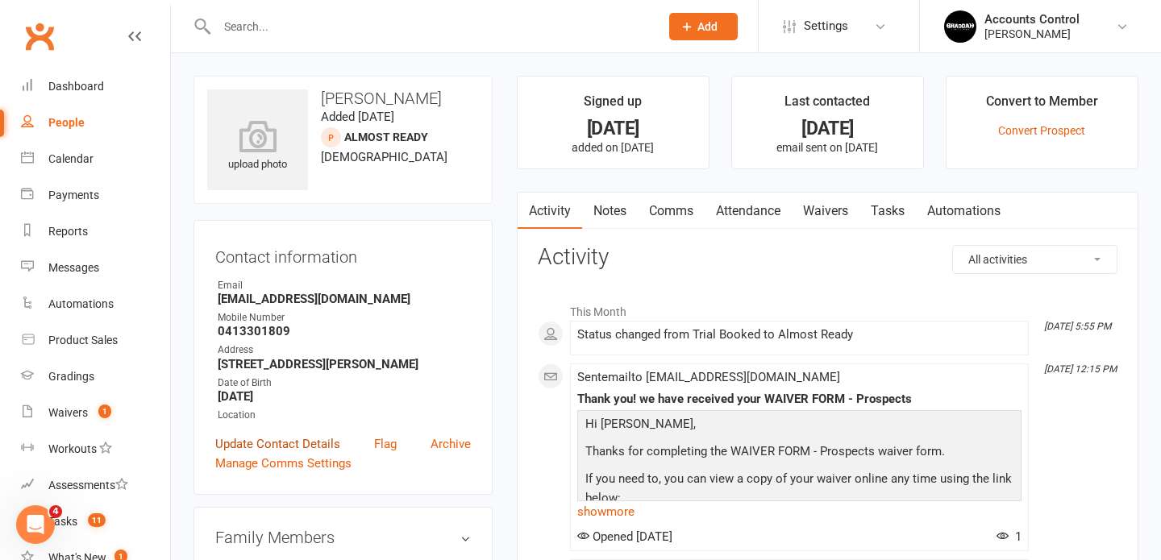
click at [286, 435] on link "Update Contact Details" at bounding box center [277, 444] width 125 height 19
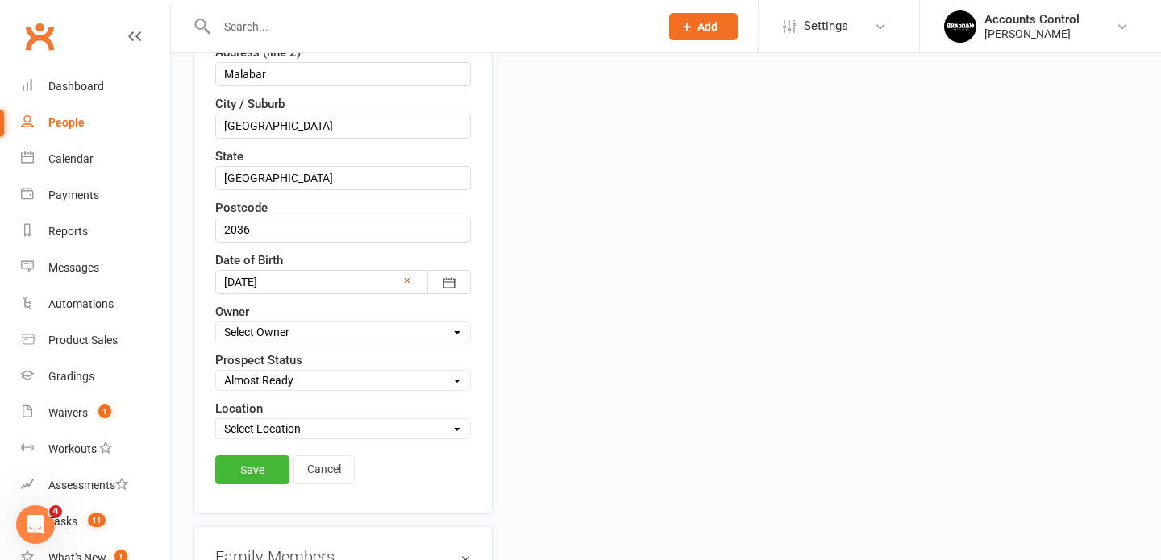
scroll to position [481, 0]
click at [323, 385] on select "Select Initial Contact Follow-up Call Follow-up Email Almost Ready Not Ready No…" at bounding box center [343, 382] width 254 height 18
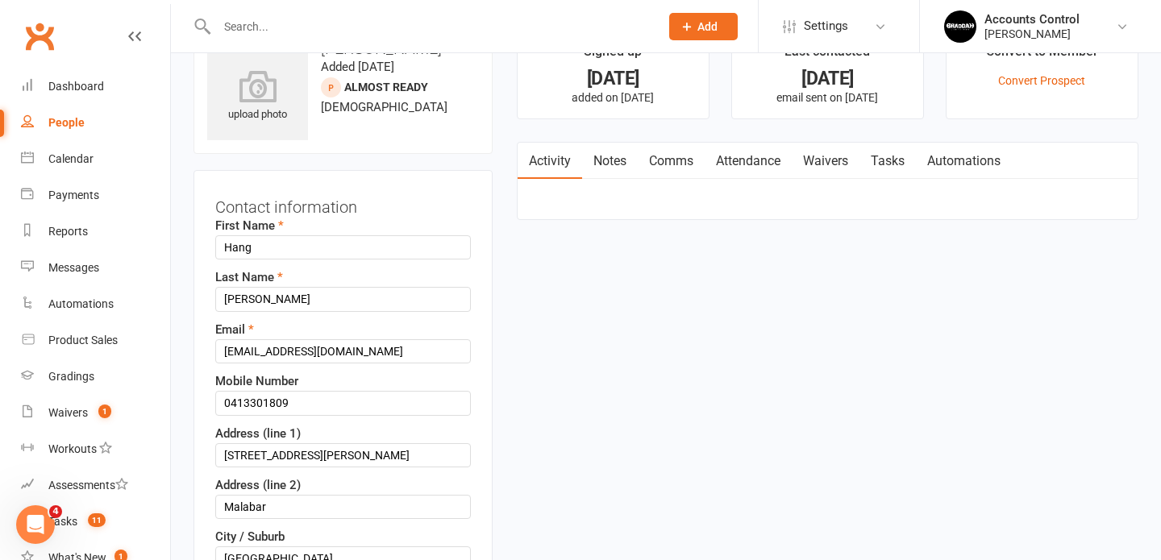
scroll to position [43, 0]
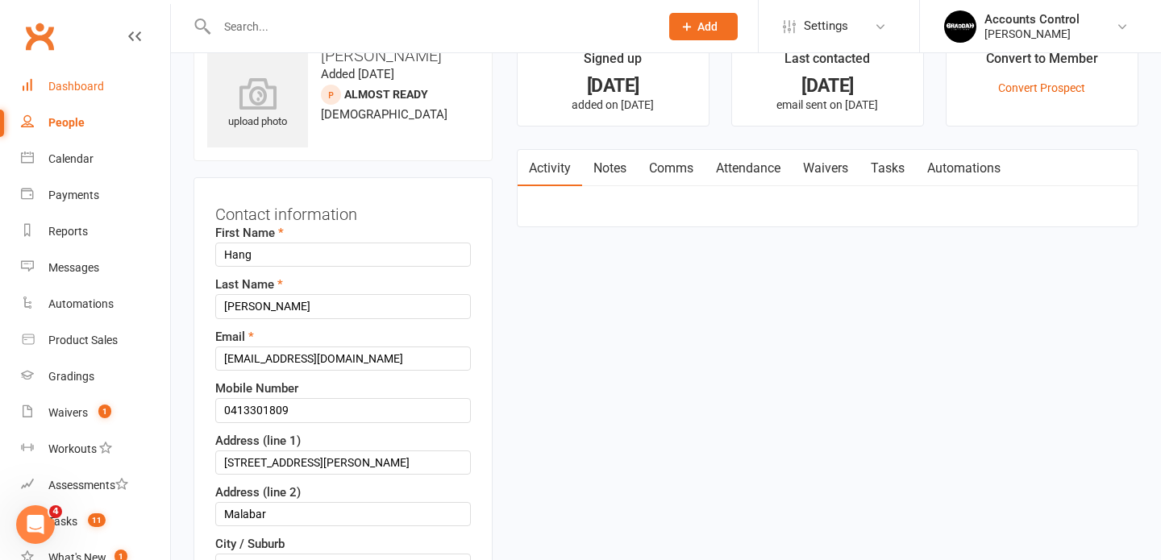
click at [94, 87] on div "Dashboard" at bounding box center [76, 86] width 56 height 13
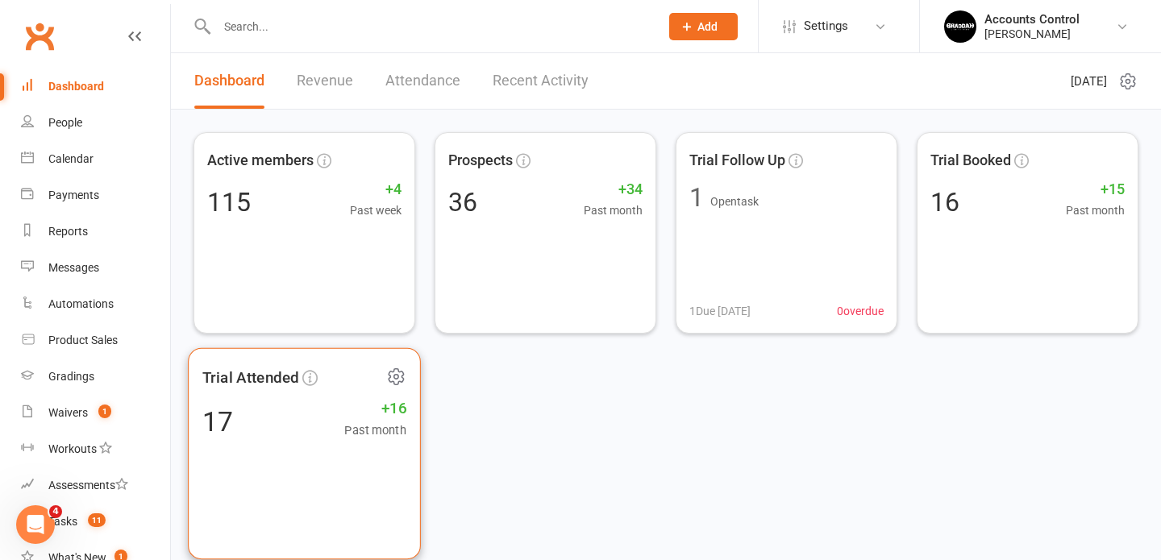
click at [303, 454] on div "Trial Attended 17 +16 Past month" at bounding box center [304, 454] width 233 height 212
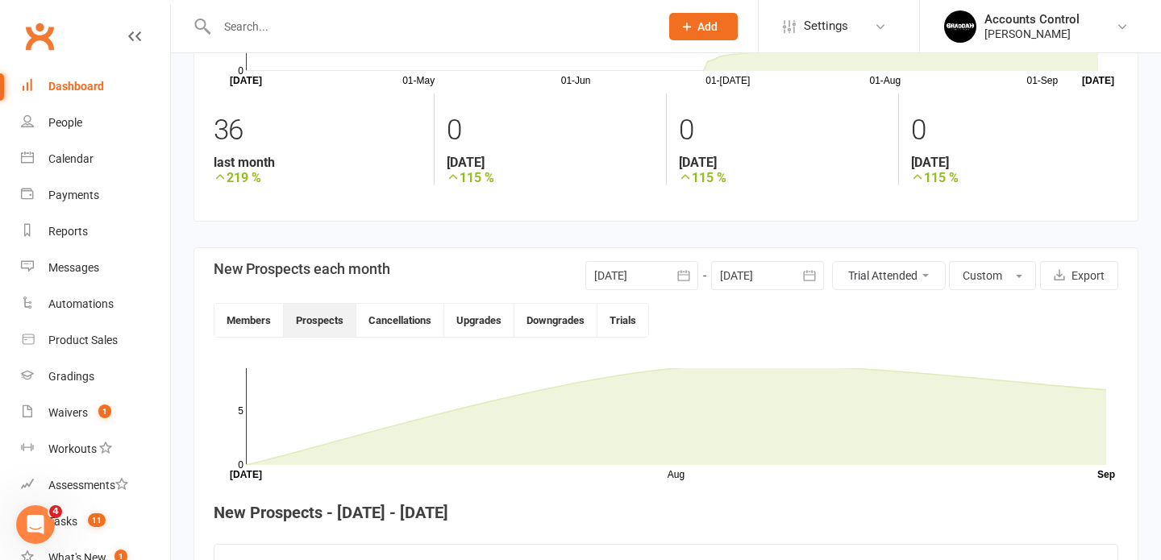
scroll to position [204, 0]
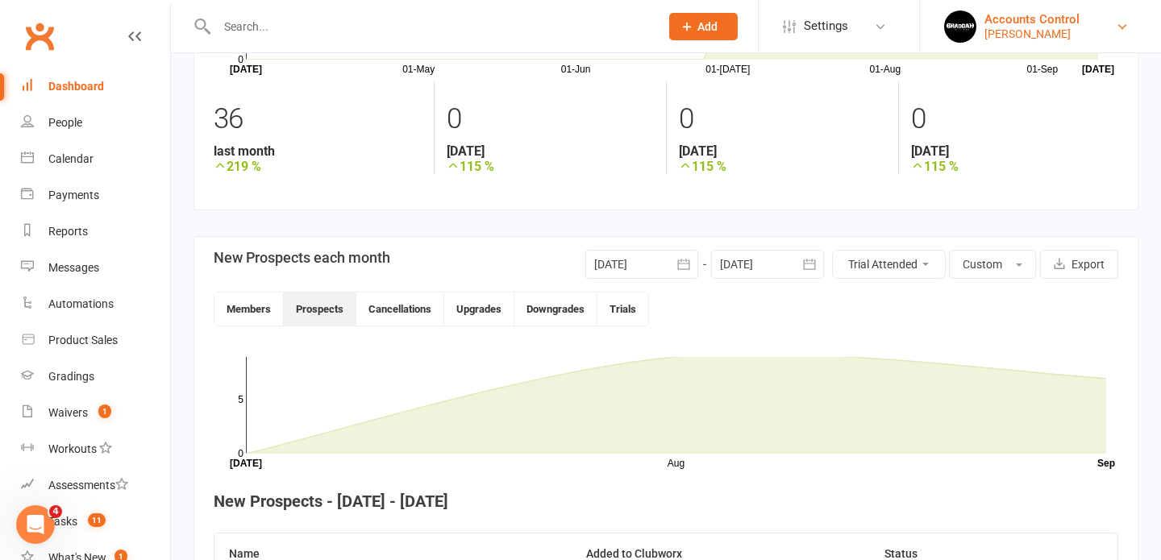
click at [1079, 28] on div "[PERSON_NAME]" at bounding box center [1031, 34] width 95 height 15
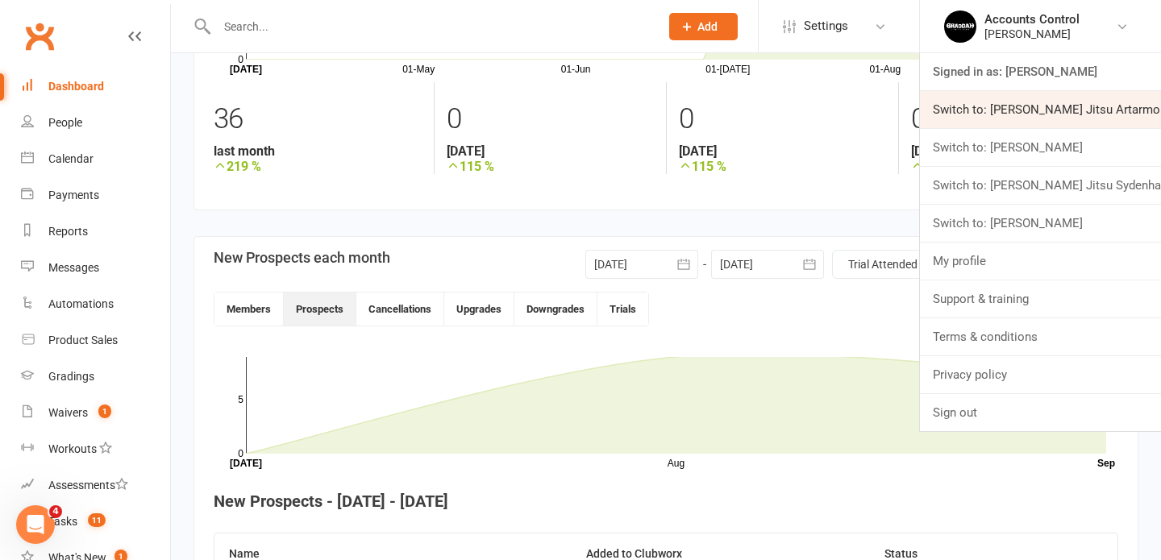
click at [1079, 103] on link "Switch to: [PERSON_NAME] Jitsu Artarmon" at bounding box center [1040, 109] width 241 height 37
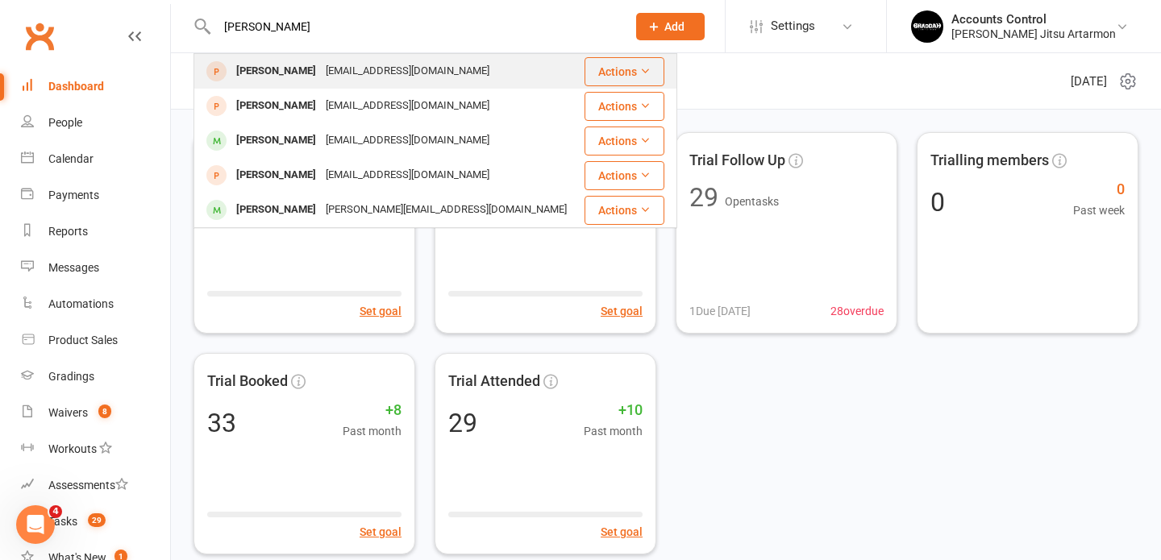
type input "[PERSON_NAME]"
click at [264, 66] on div "[PERSON_NAME]" at bounding box center [275, 71] width 89 height 23
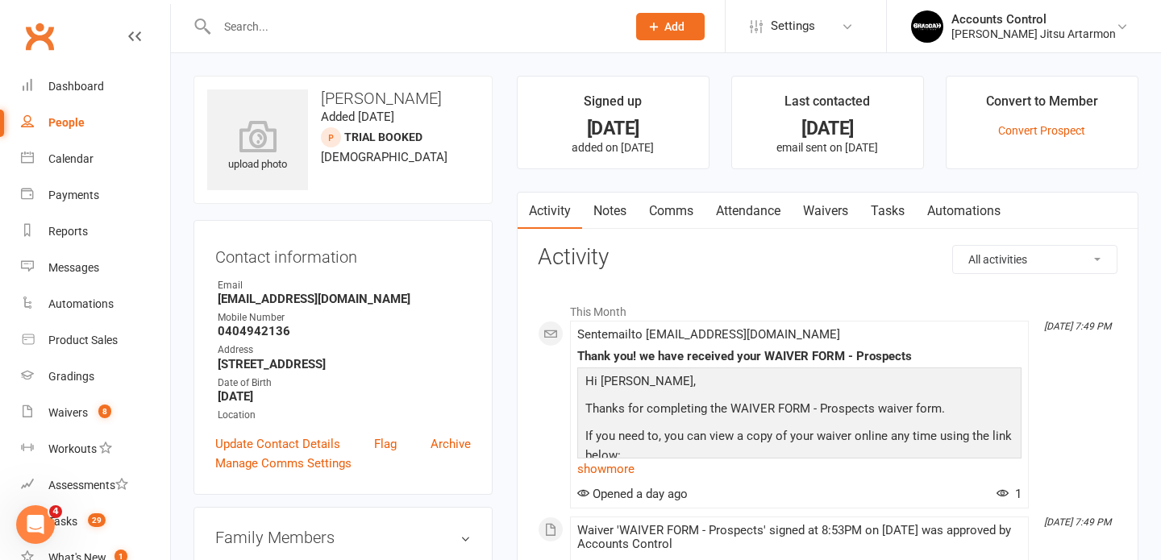
click at [830, 210] on link "Waivers" at bounding box center [826, 211] width 68 height 37
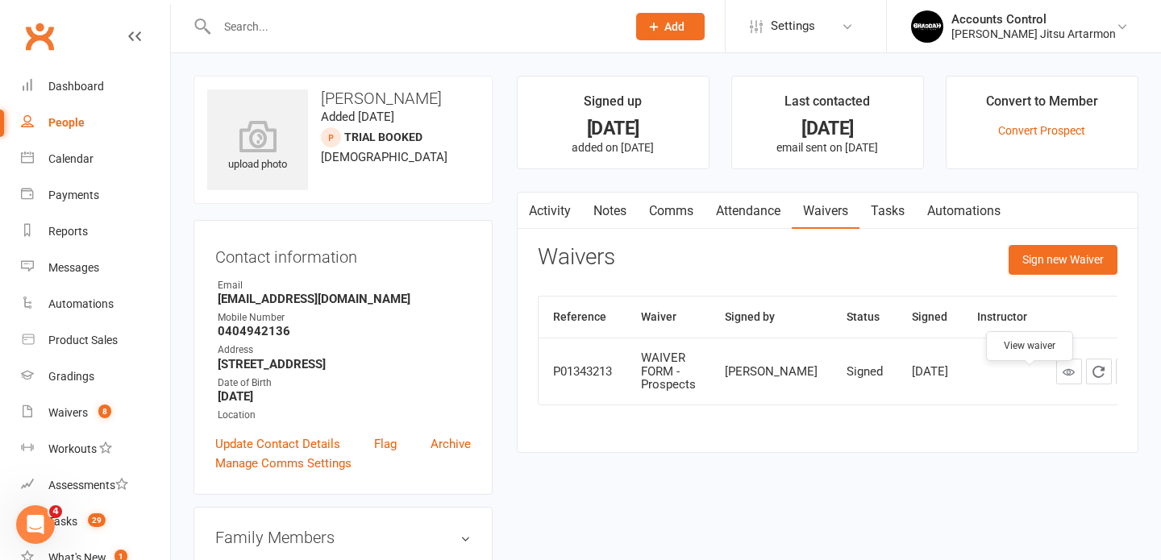
click at [1062, 378] on icon at bounding box center [1068, 372] width 12 height 12
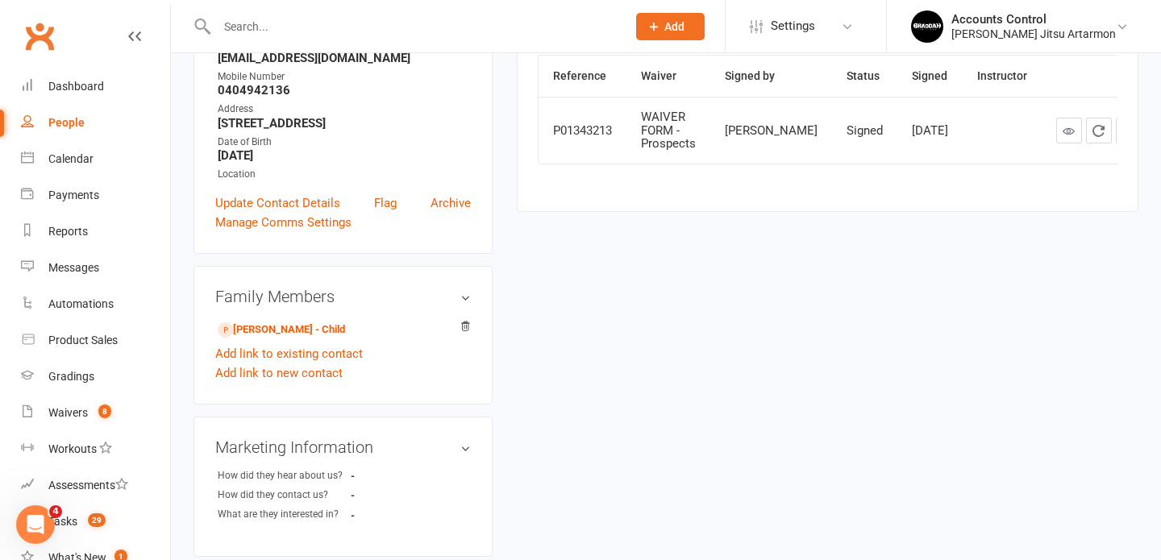
scroll to position [243, 0]
click at [285, 330] on link "Daniel Far - Child" at bounding box center [281, 328] width 127 height 17
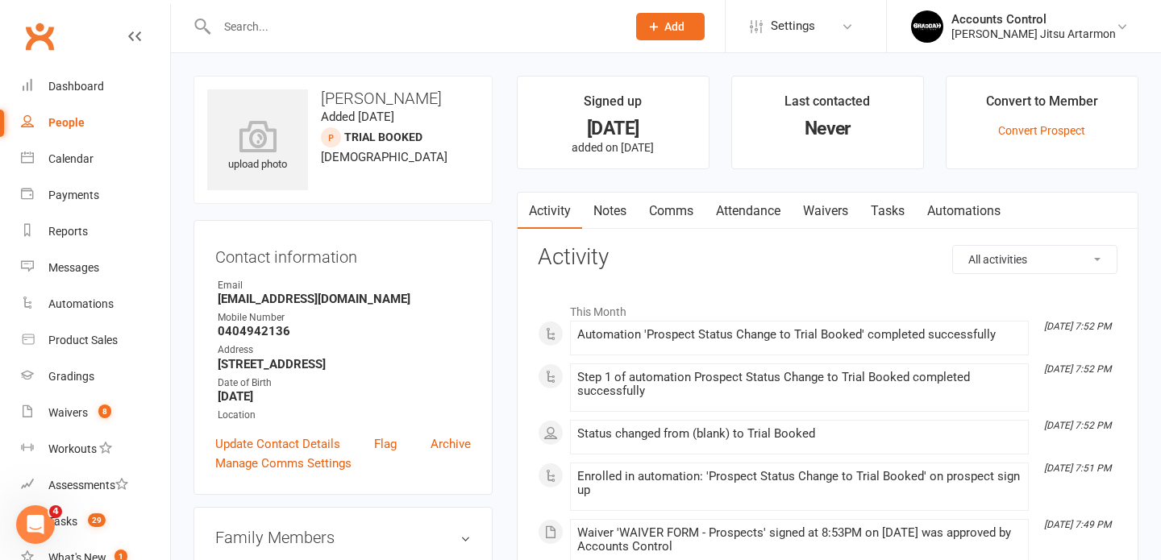
click at [821, 217] on link "Waivers" at bounding box center [826, 211] width 68 height 37
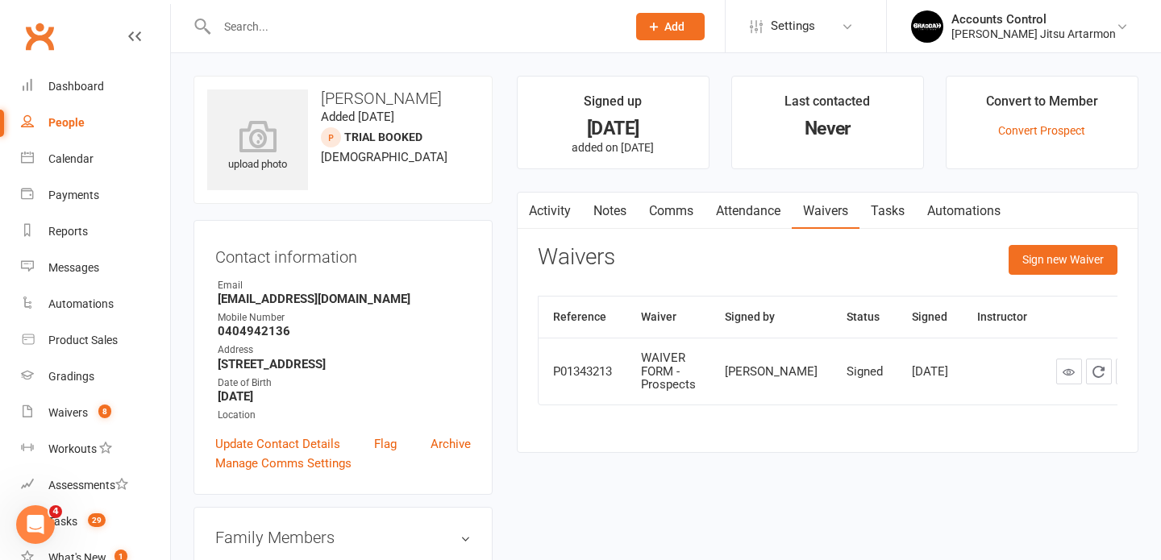
click at [771, 209] on link "Attendance" at bounding box center [748, 211] width 87 height 37
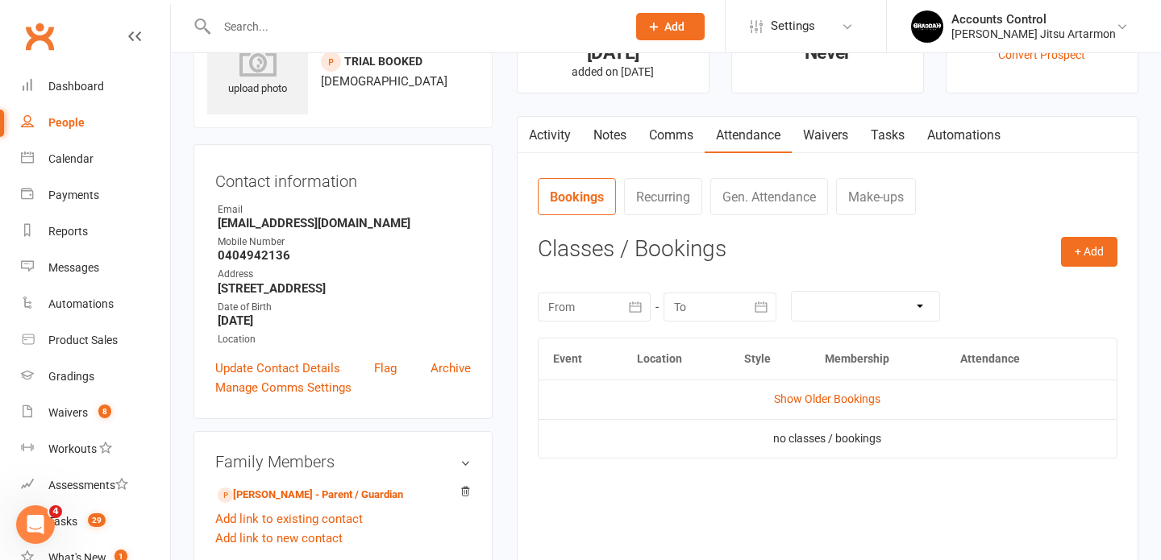
scroll to position [81, 0]
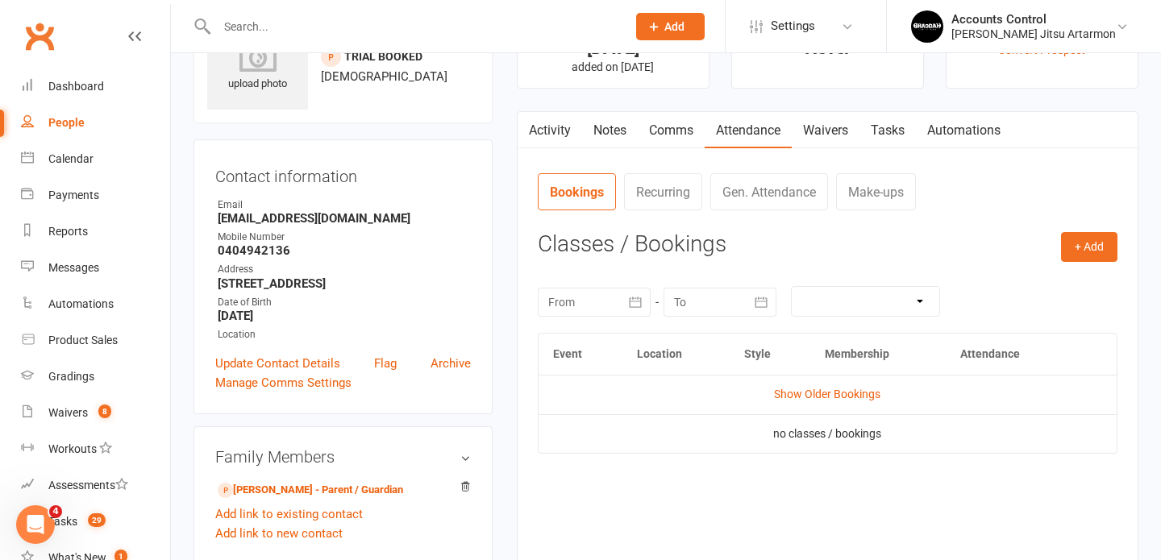
click at [544, 131] on link "Activity" at bounding box center [550, 130] width 64 height 37
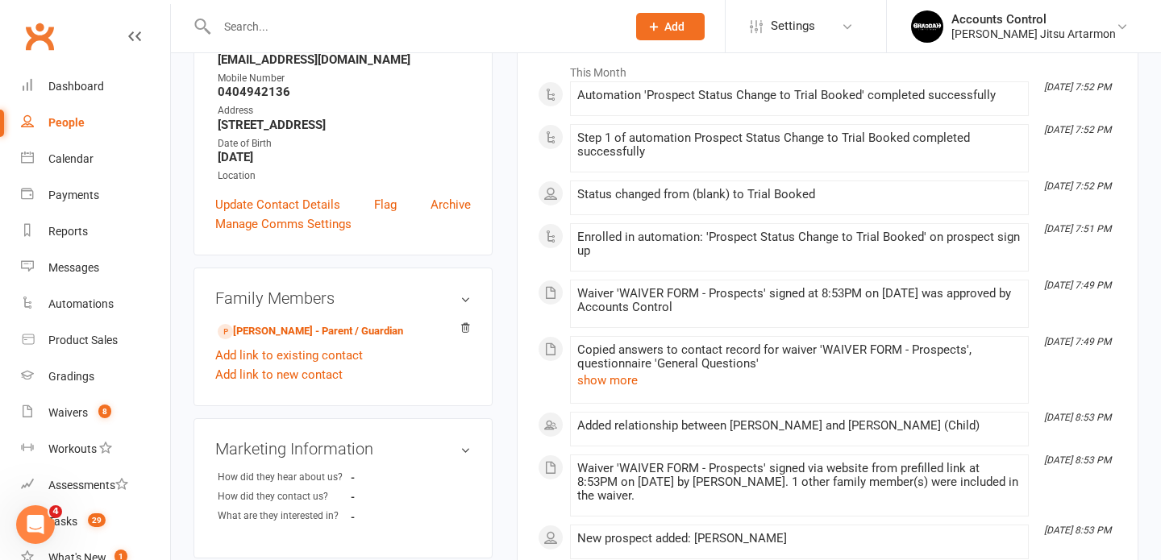
scroll to position [235, 0]
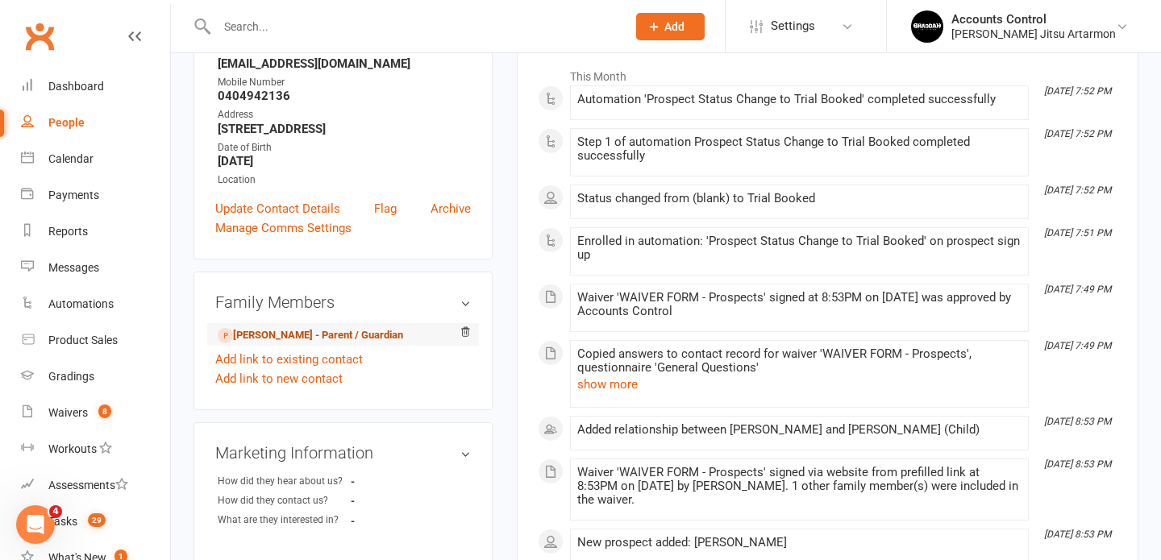
click at [372, 336] on link "Erin Zammit - Parent / Guardian" at bounding box center [310, 335] width 185 height 17
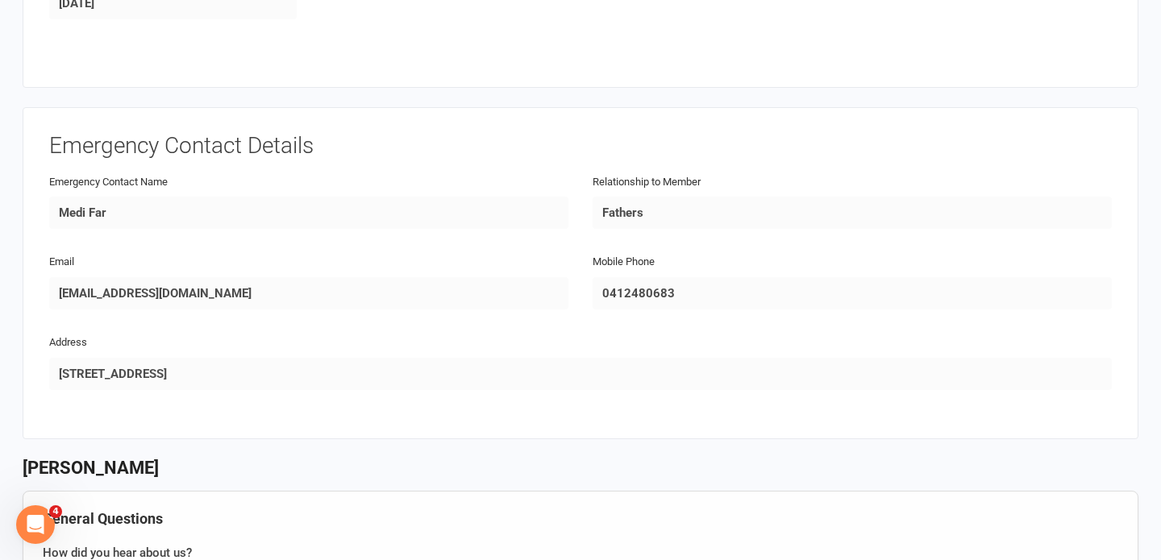
scroll to position [1201, 0]
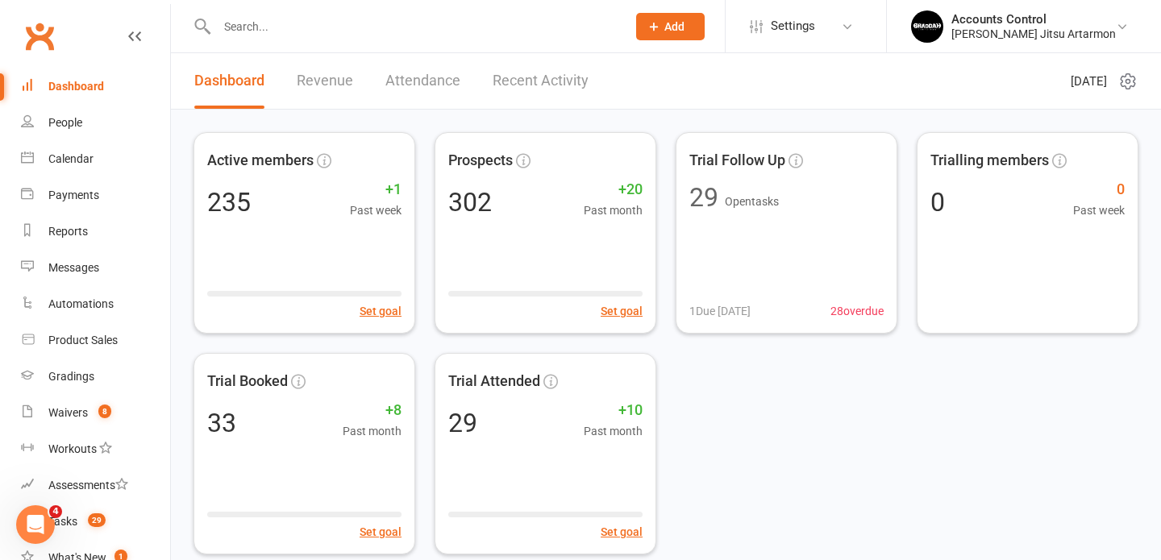
click at [606, 26] on input "text" at bounding box center [413, 26] width 403 height 23
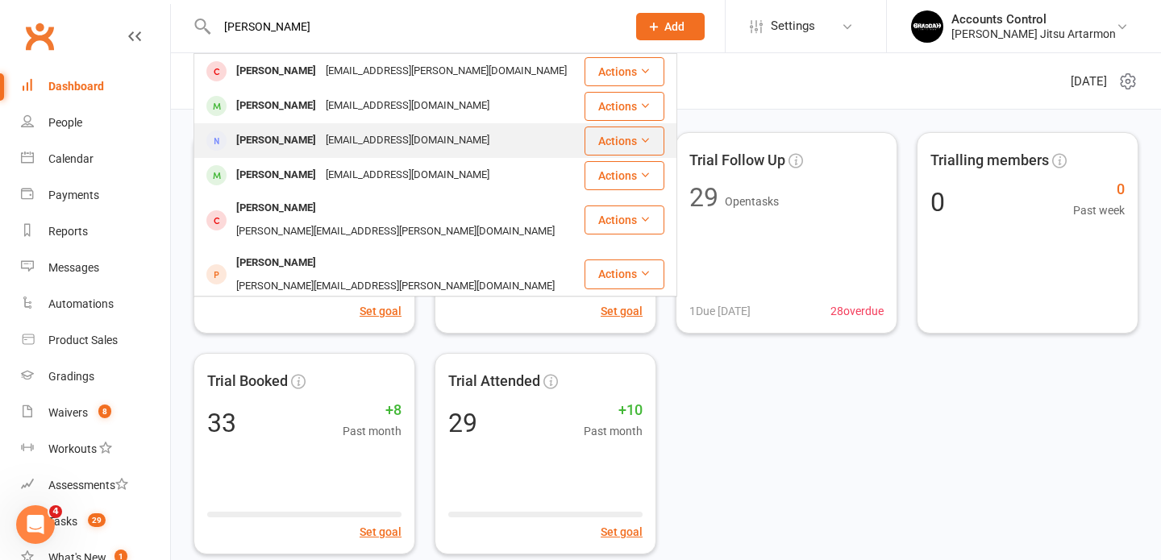
type input "ella"
click at [281, 139] on div "Ella Kupershtein" at bounding box center [275, 140] width 89 height 23
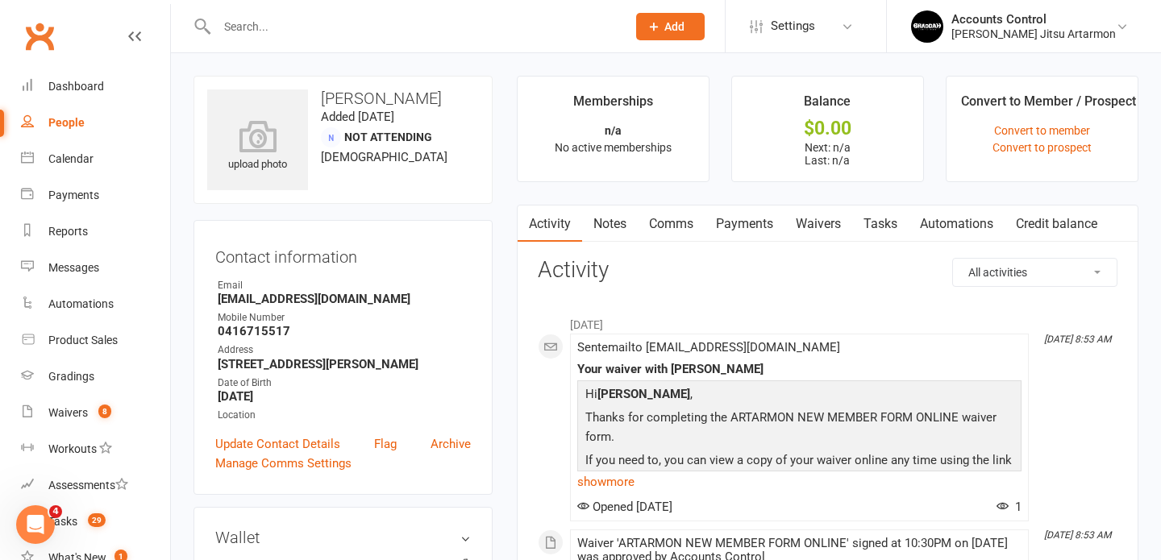
click at [809, 229] on link "Waivers" at bounding box center [818, 224] width 68 height 37
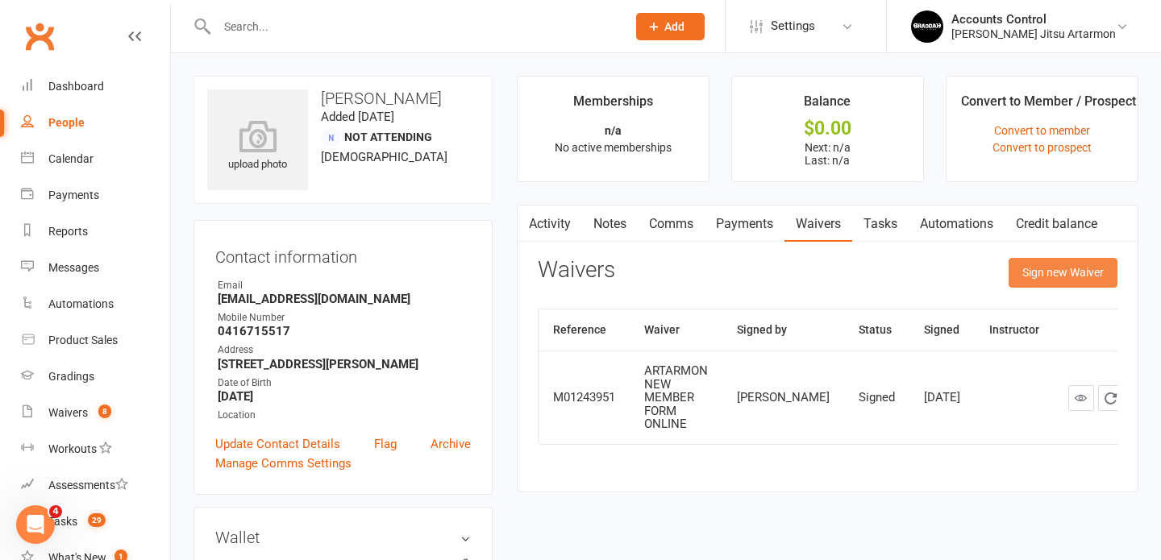
click at [1030, 277] on button "Sign new Waiver" at bounding box center [1062, 272] width 109 height 29
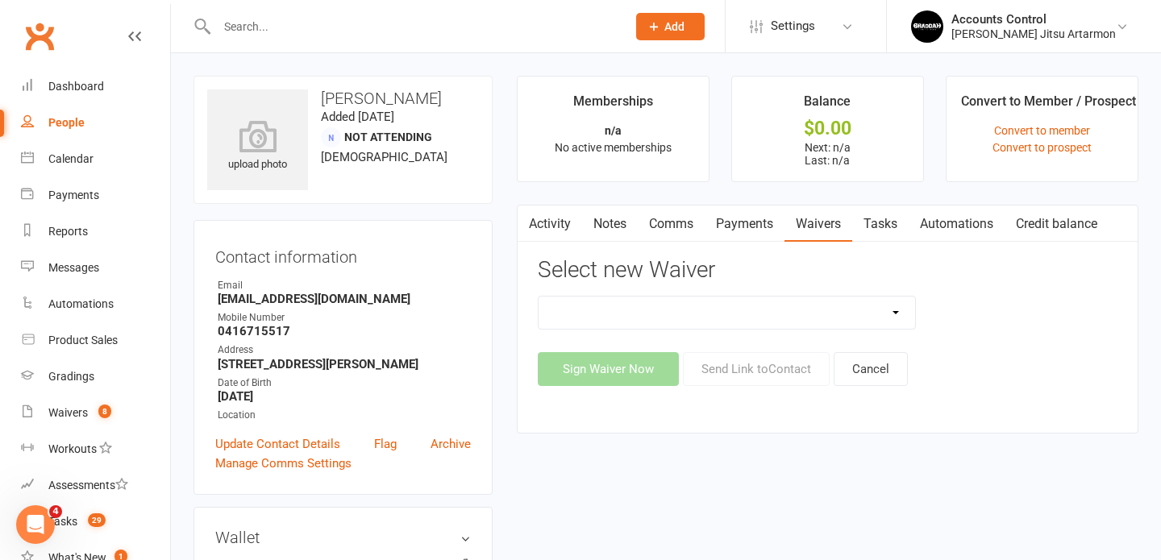
click at [899, 310] on select "Injury Reporting and Management KIDS HOLIDAY CAMP (10th - 17th of July) LANE CO…" at bounding box center [727, 313] width 377 height 32
click at [902, 317] on select "Injury Reporting and Management KIDS HOLIDAY CAMP (10th - 17th of July) LANE CO…" at bounding box center [727, 313] width 377 height 32
select select "13586"
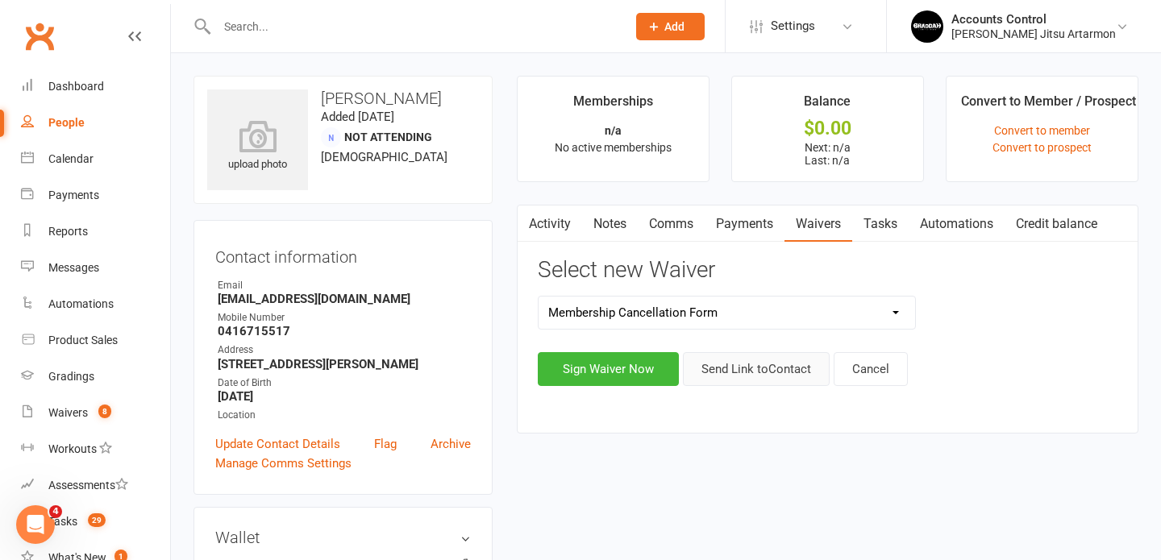
drag, startPoint x: 737, startPoint y: 374, endPoint x: 726, endPoint y: 405, distance: 33.1
click at [726, 405] on div "Activity Notes Comms Payments Waivers Tasks Automations Credit balance Select n…" at bounding box center [828, 319] width 622 height 229
click at [702, 366] on button "Send Link to Contact" at bounding box center [756, 369] width 147 height 34
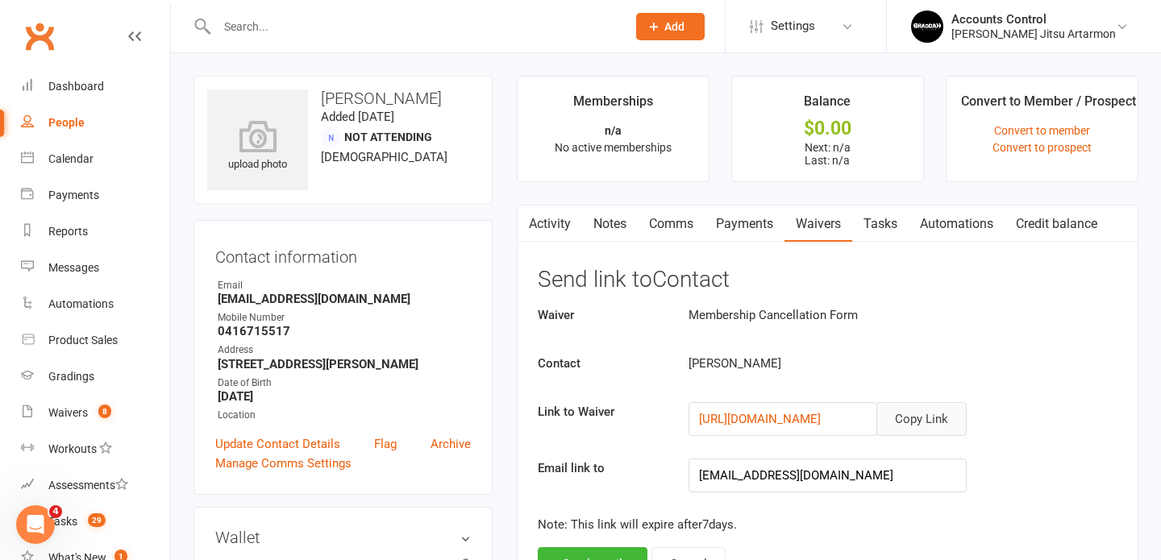
click at [896, 409] on button "Copy Link" at bounding box center [921, 419] width 90 height 34
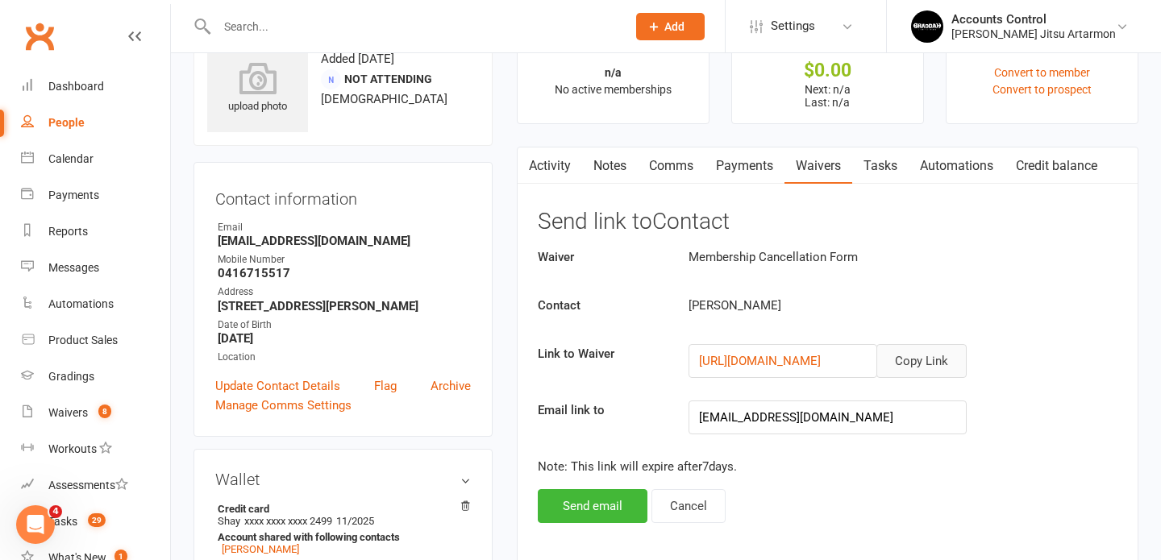
scroll to position [76, 0]
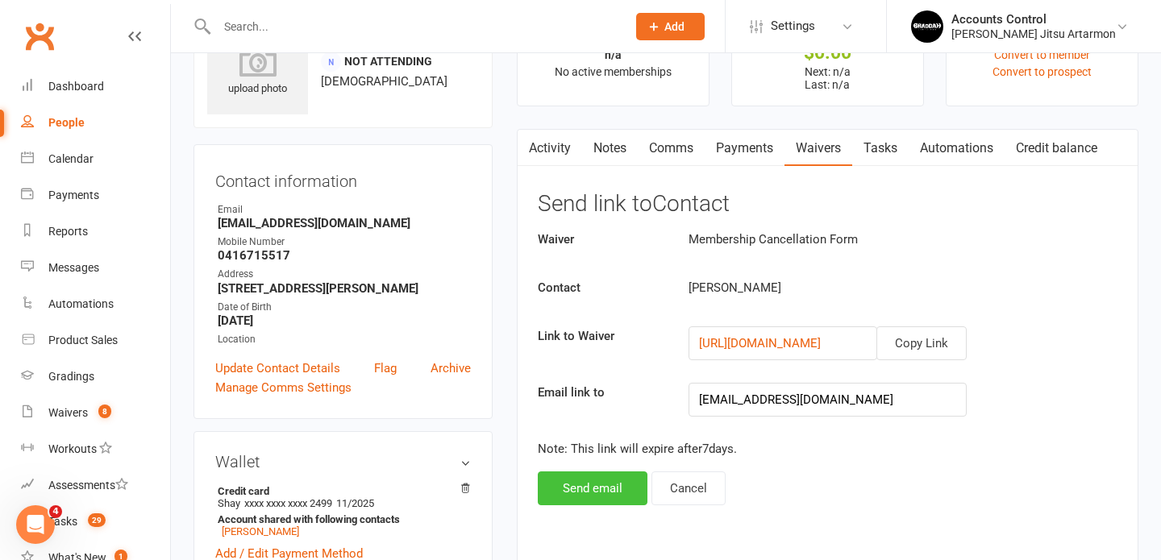
click at [617, 484] on button "Send email" at bounding box center [593, 489] width 110 height 34
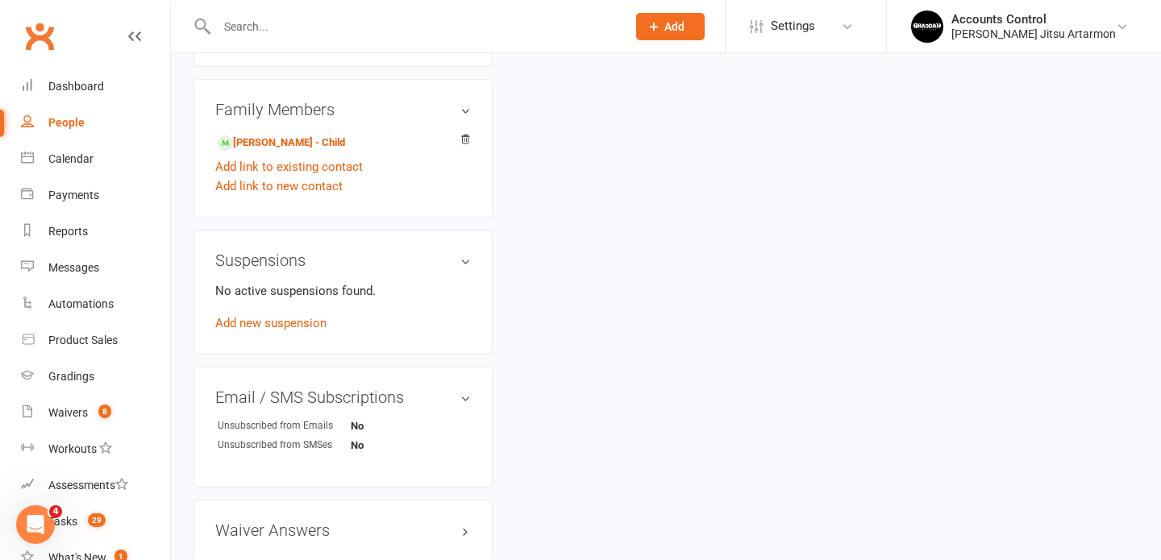
scroll to position [659, 0]
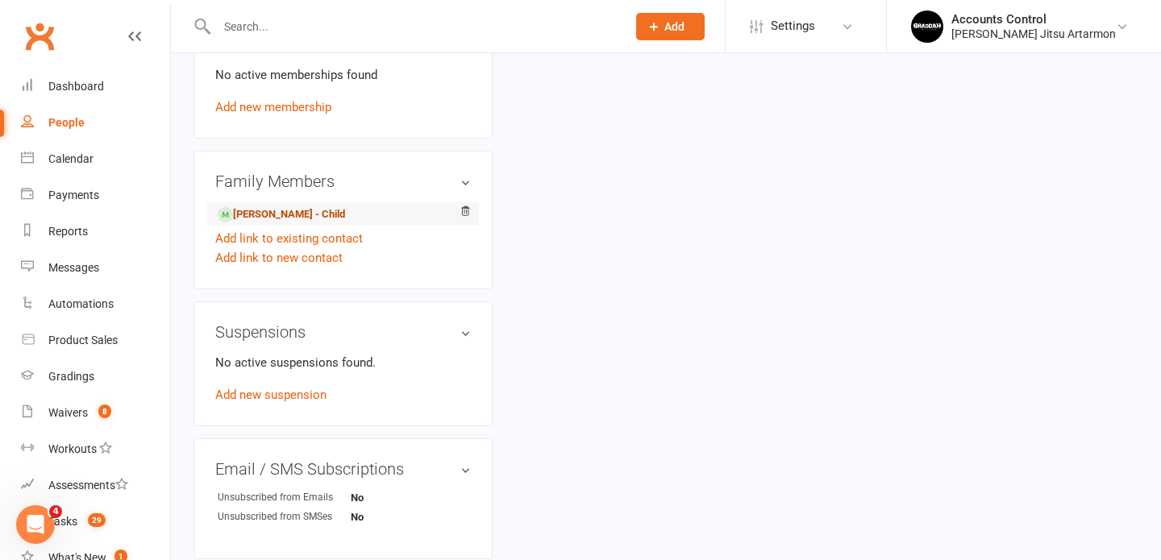
click at [301, 223] on link "Sean Edri - Child" at bounding box center [281, 214] width 127 height 17
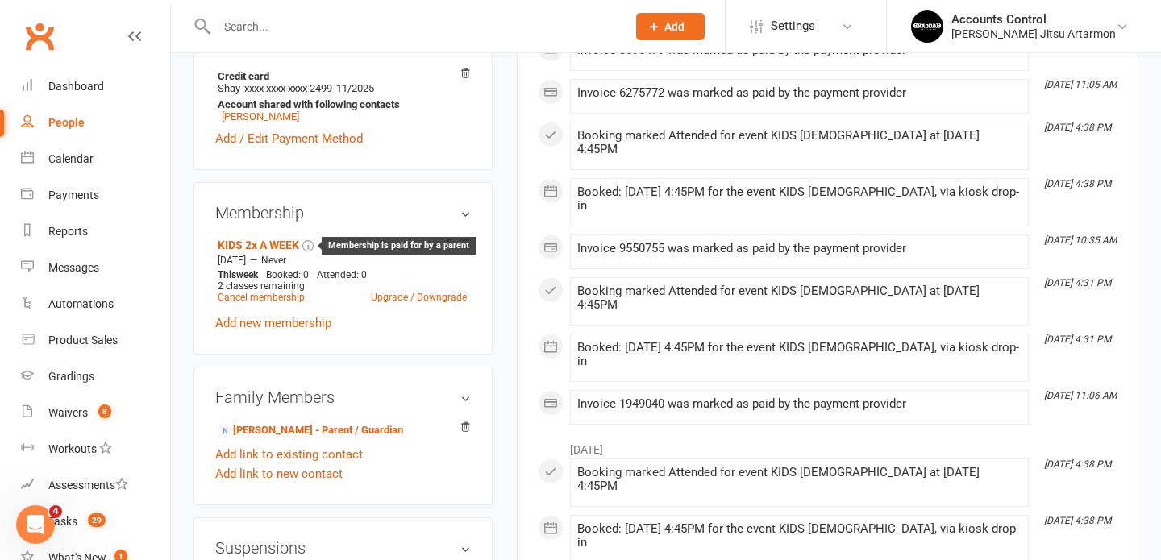
scroll to position [528, 0]
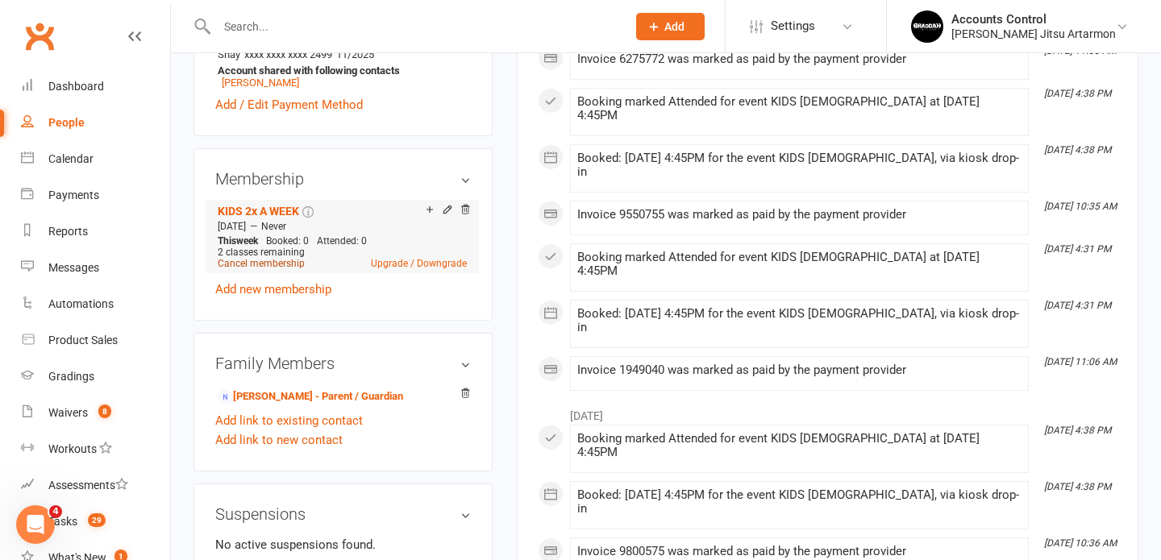
click at [269, 269] on link "Cancel membership" at bounding box center [261, 263] width 87 height 11
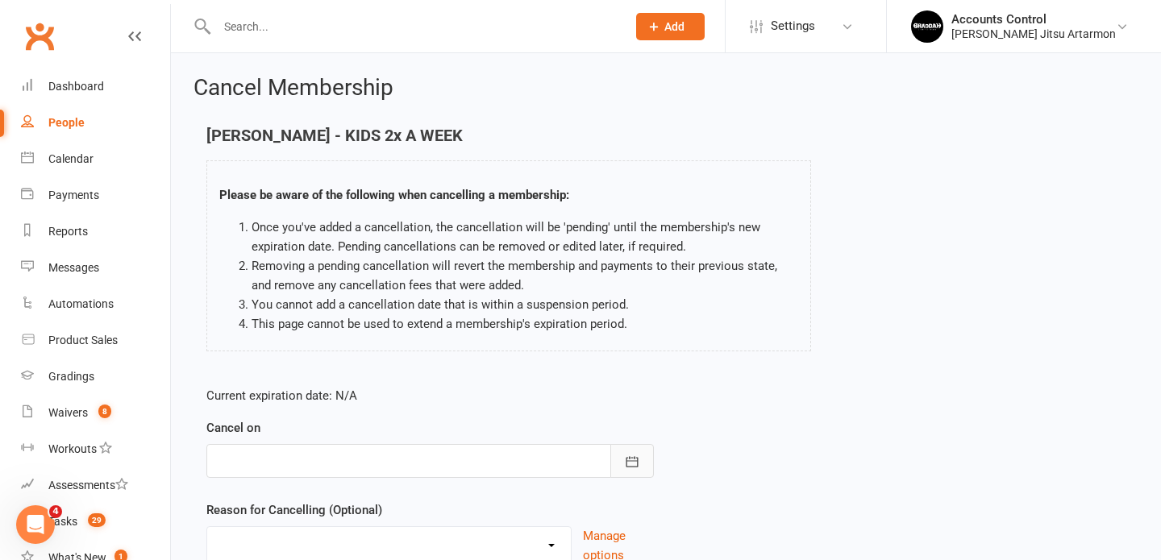
click at [627, 464] on icon "button" at bounding box center [632, 462] width 16 height 16
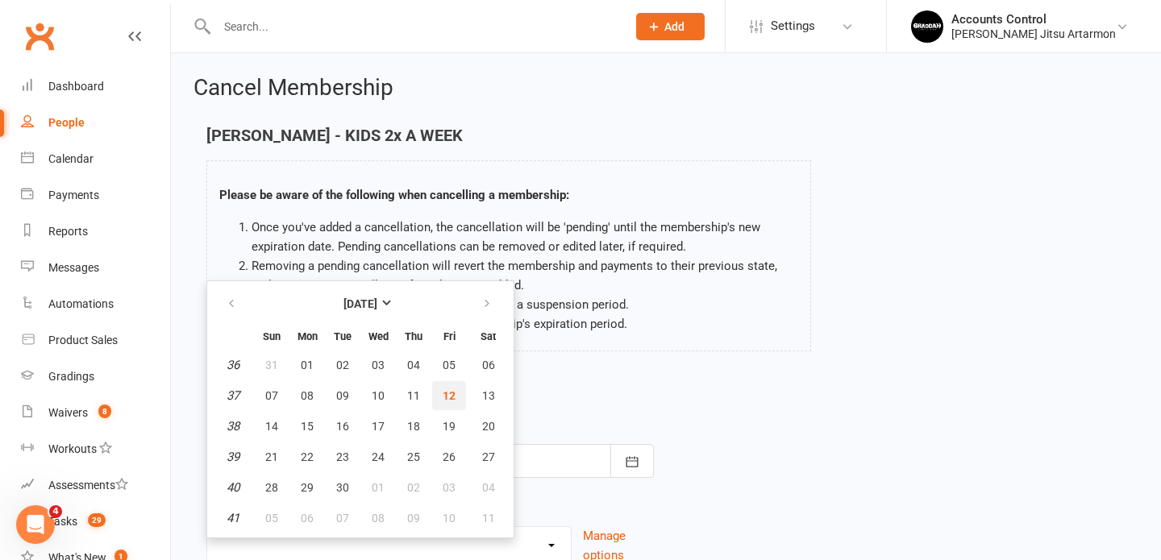
click at [453, 399] on span "12" at bounding box center [449, 395] width 13 height 13
type input "12 Sep 2025"
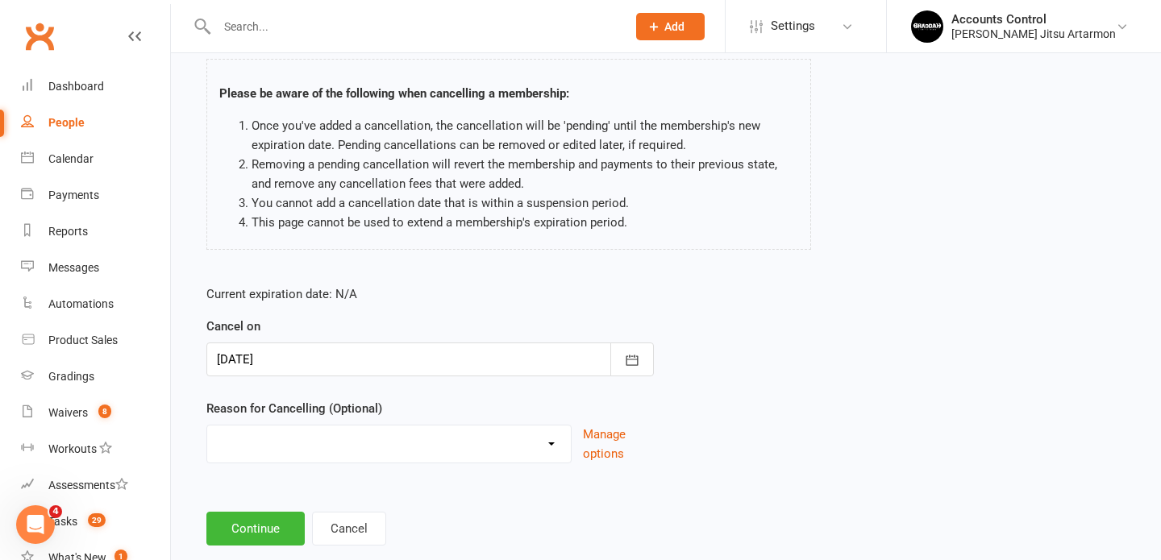
scroll to position [136, 0]
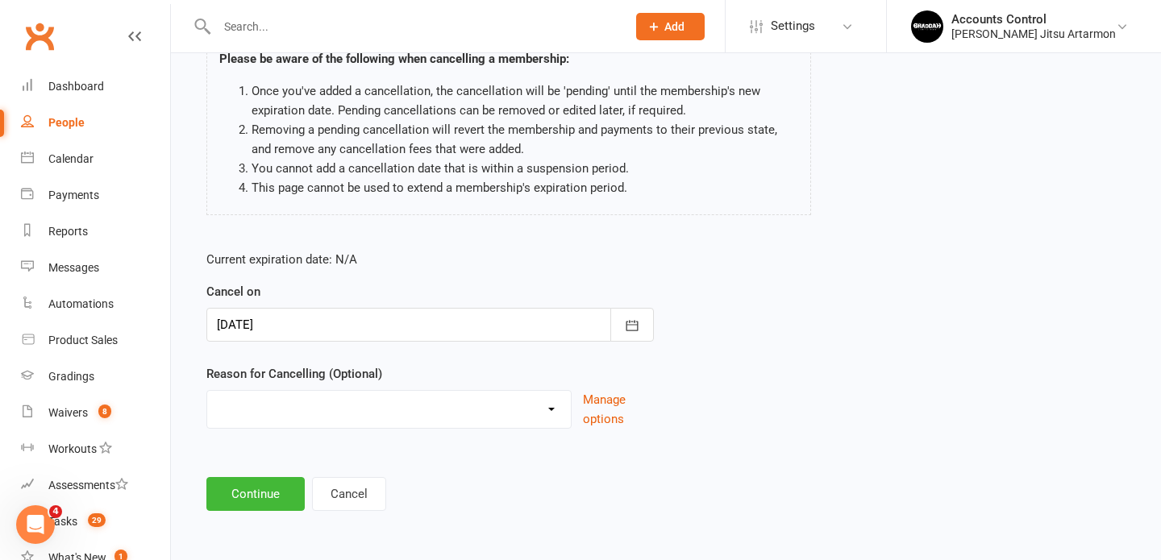
click at [453, 400] on select "Holiday Injury Other reason" at bounding box center [389, 407] width 364 height 32
select select "2"
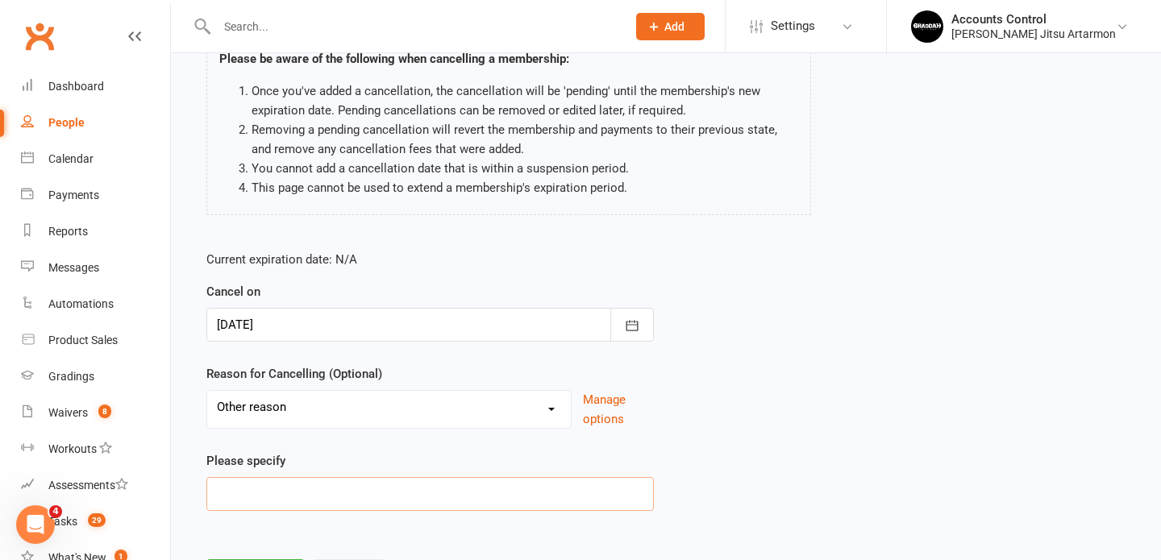
click at [397, 485] on input at bounding box center [429, 494] width 447 height 34
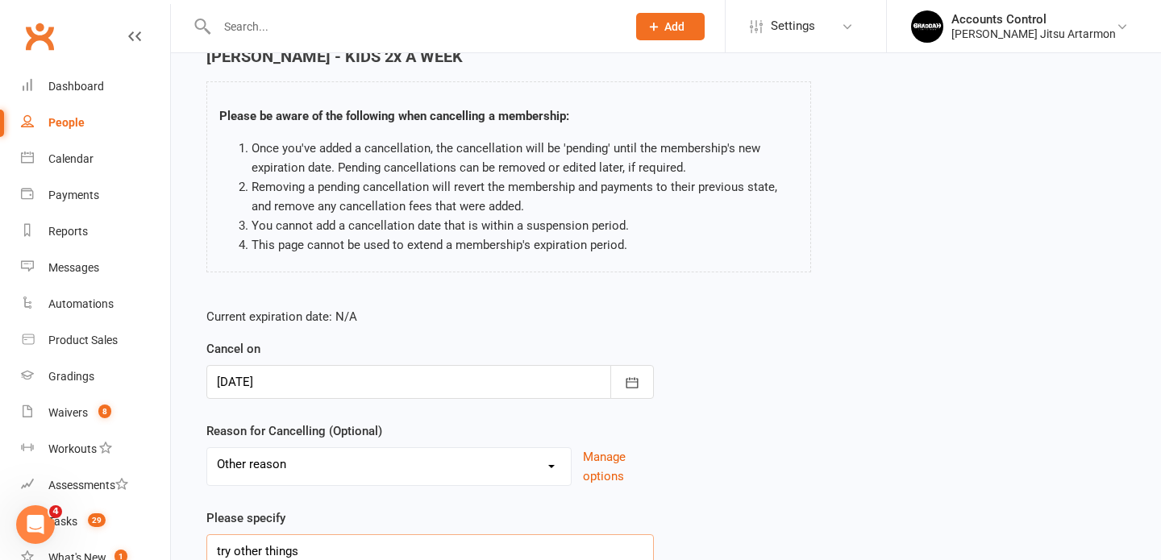
scroll to position [218, 0]
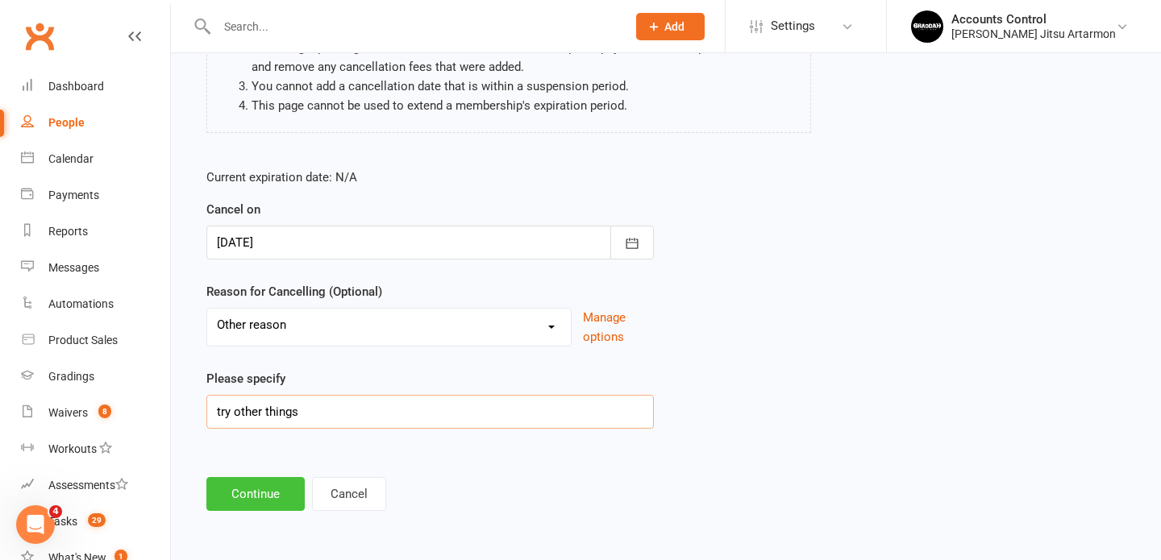
type input "try other things"
click at [292, 482] on button "Continue" at bounding box center [255, 494] width 98 height 34
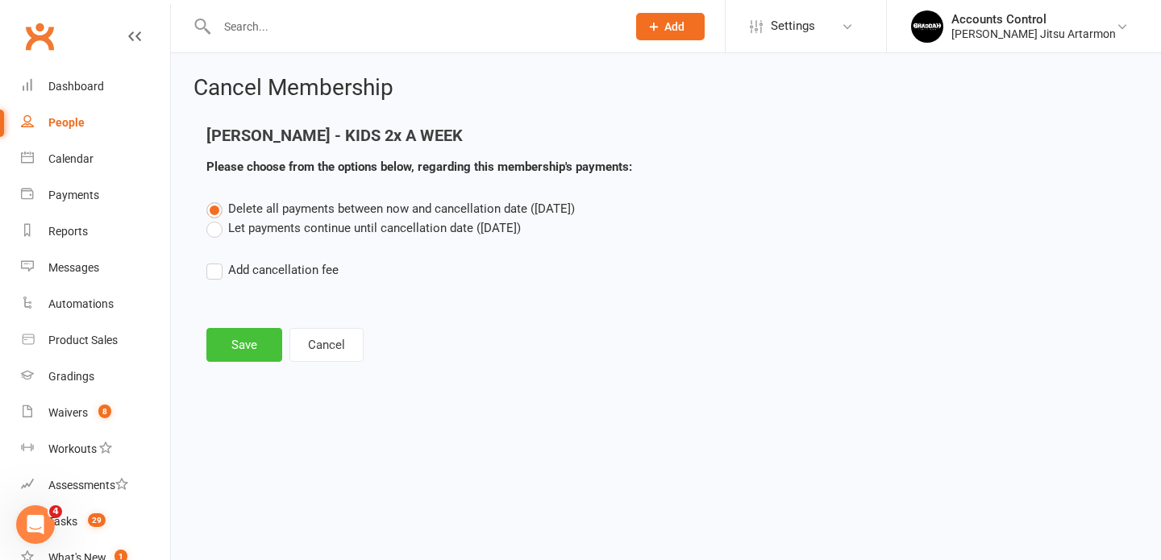
click at [254, 347] on button "Save" at bounding box center [244, 345] width 76 height 34
